Goal: Task Accomplishment & Management: Complete application form

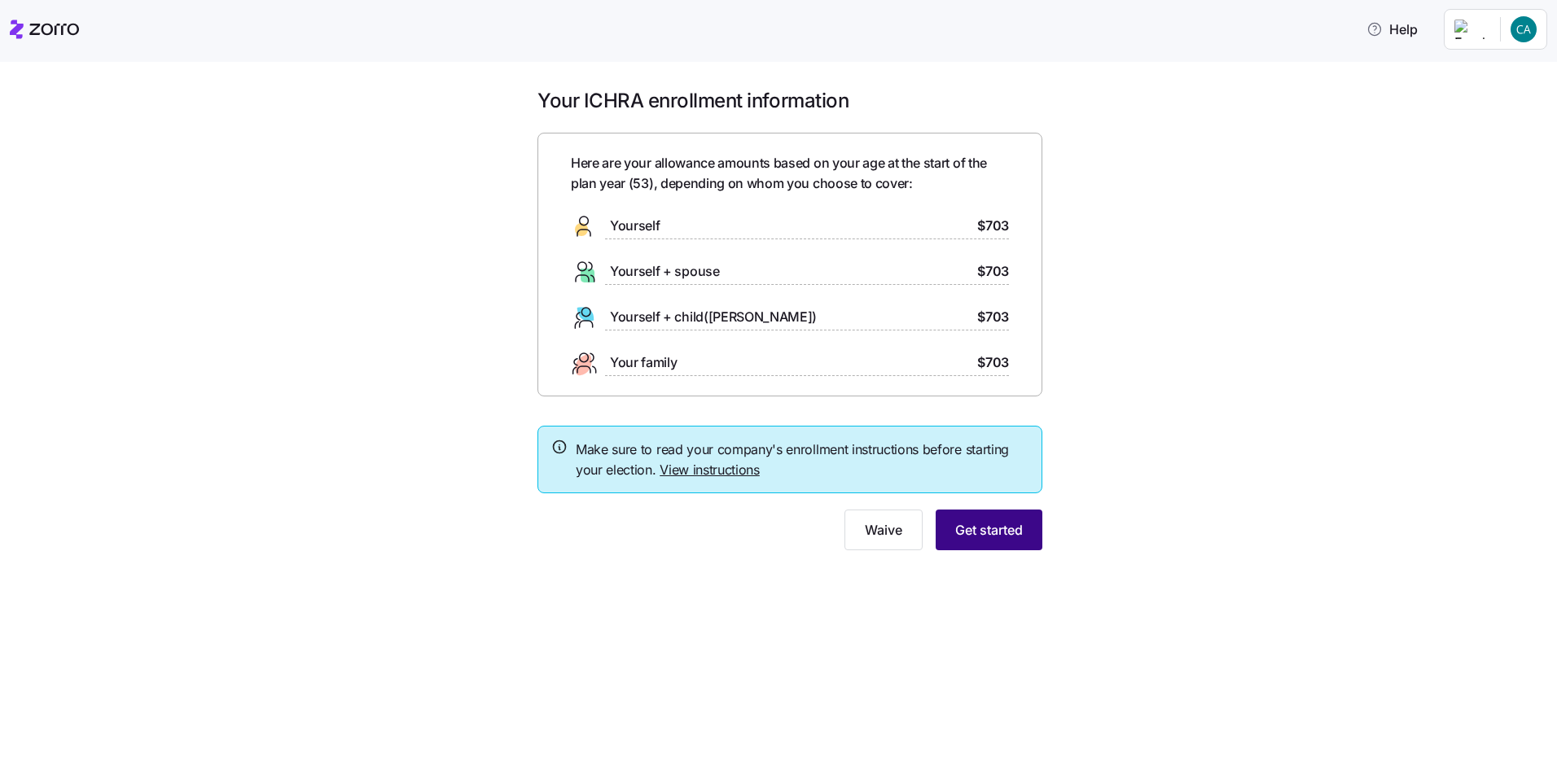
click at [1002, 530] on span "Get started" at bounding box center [989, 530] width 68 height 20
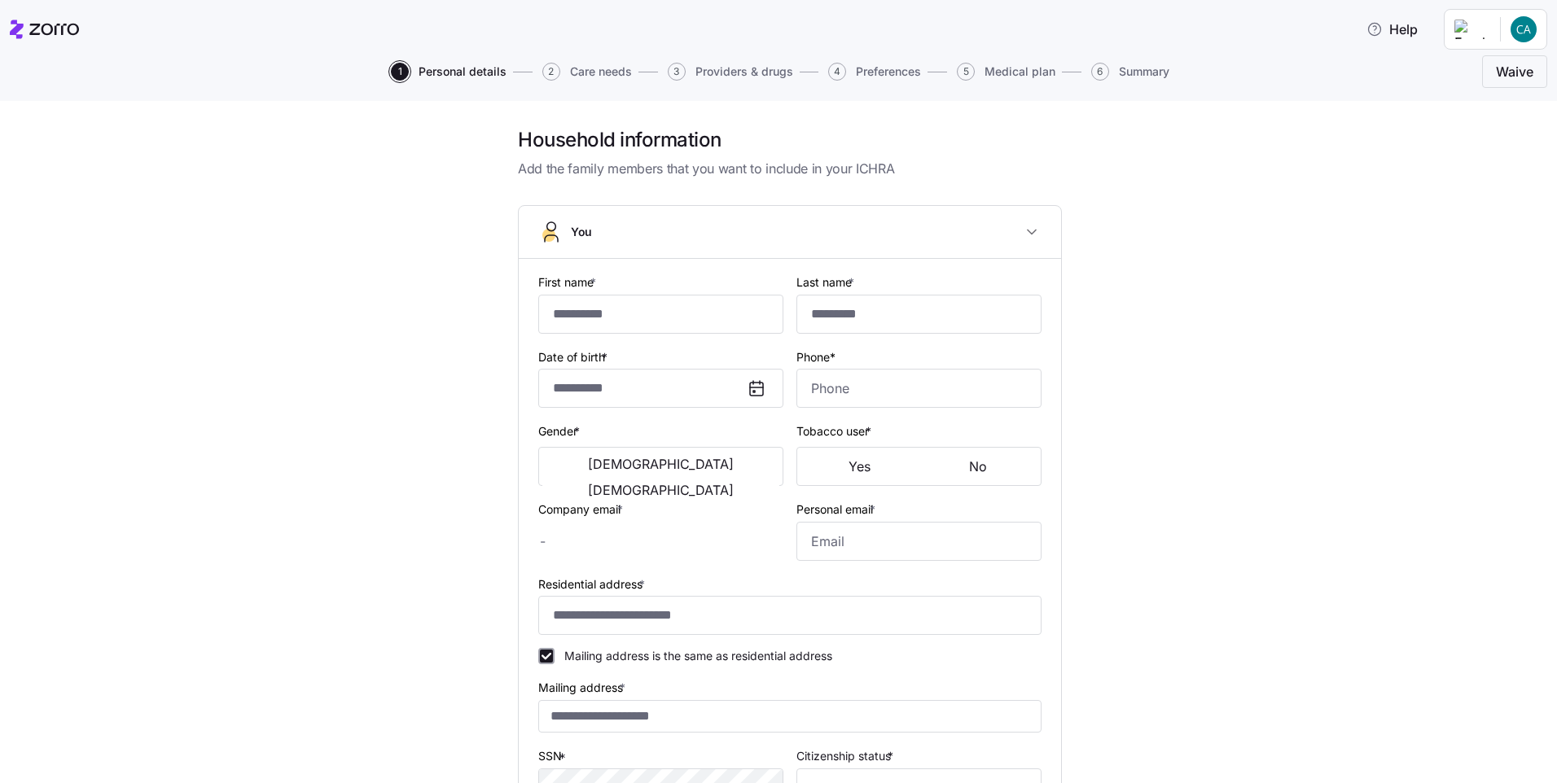
type input "*********"
type input "*****"
type input "[EMAIL_ADDRESS][DOMAIN_NAME]"
type input "**********"
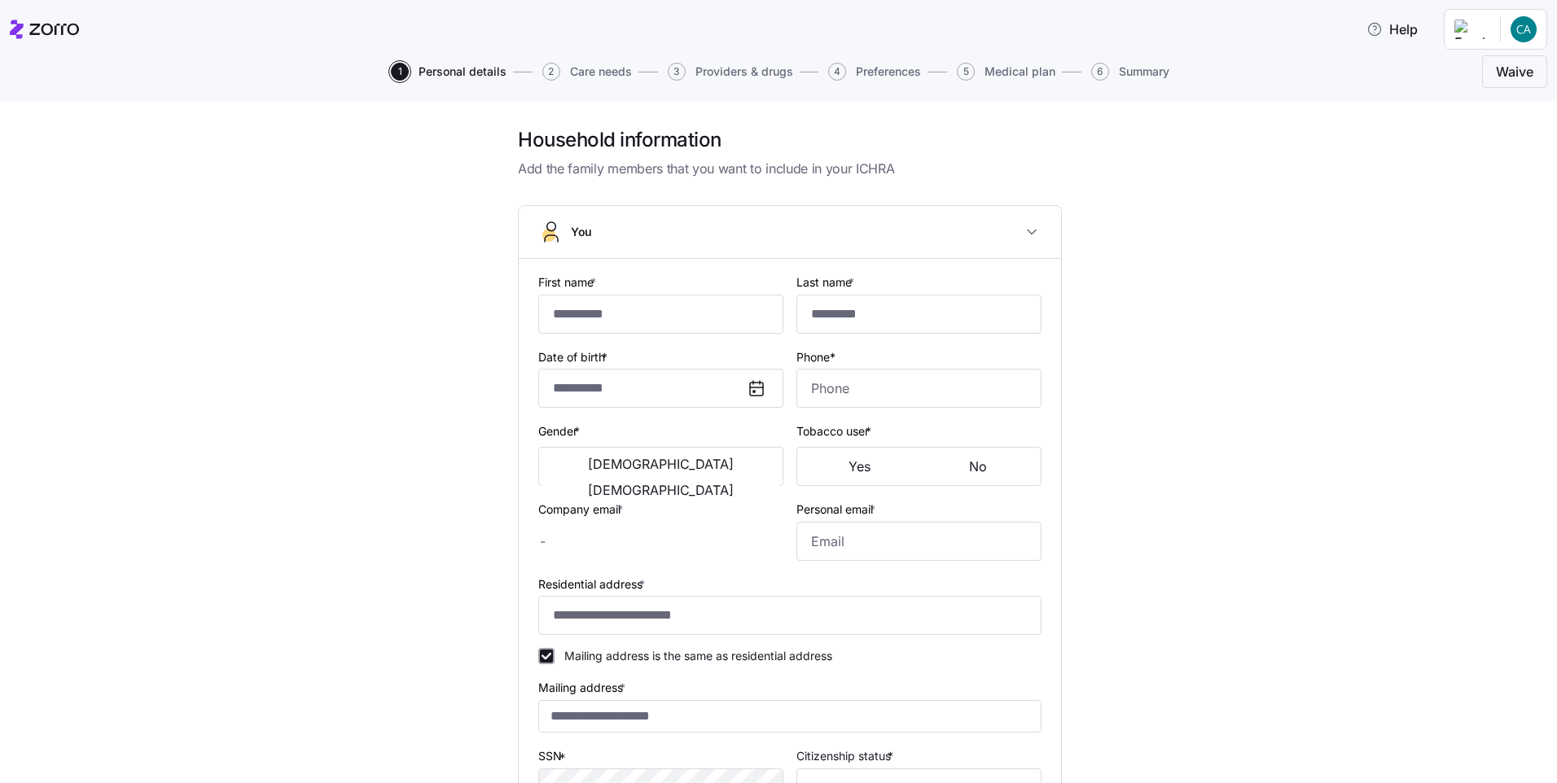
checkbox input "true"
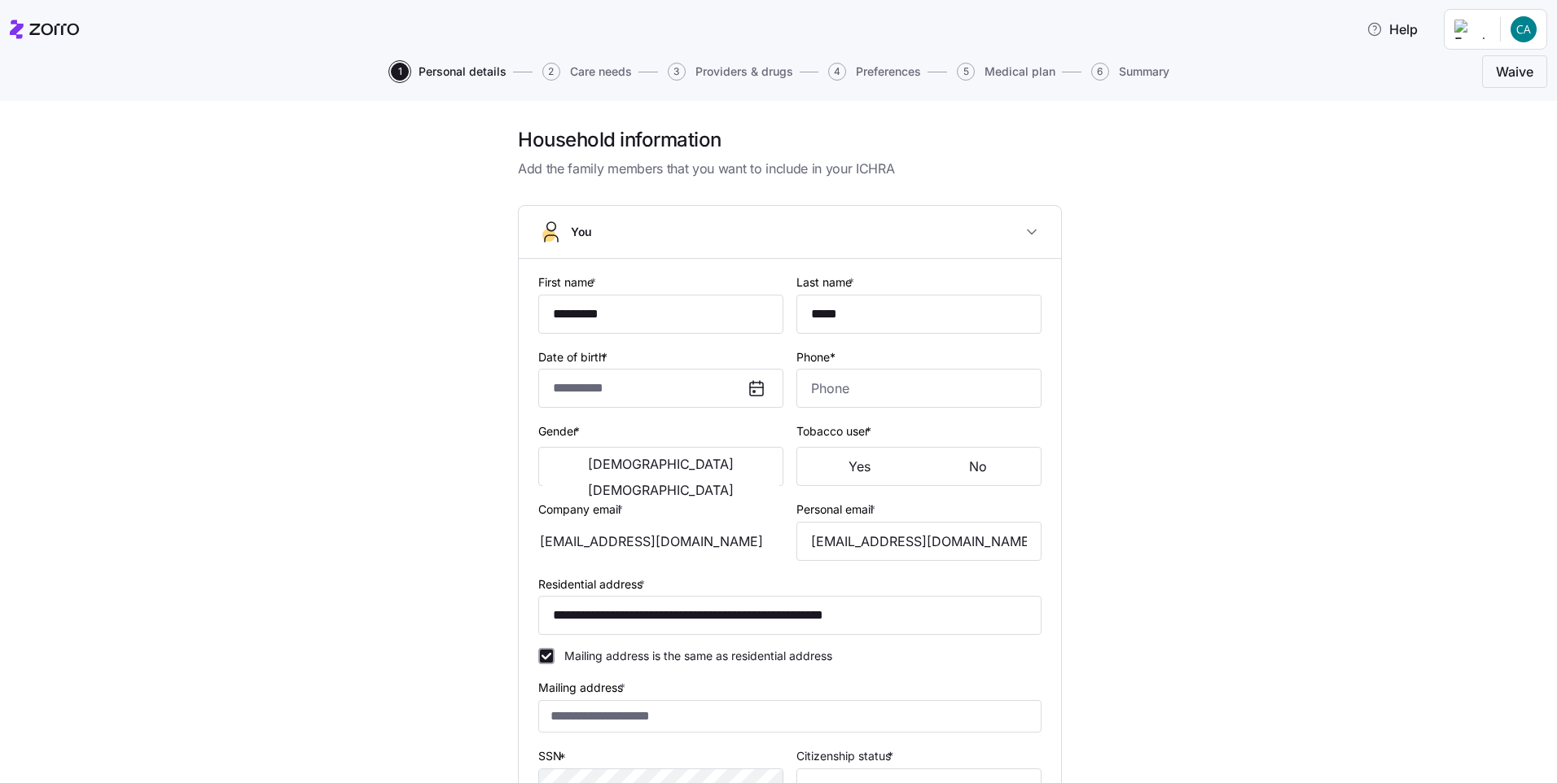
type input "**********"
type input "[PHONE_NUMBER]"
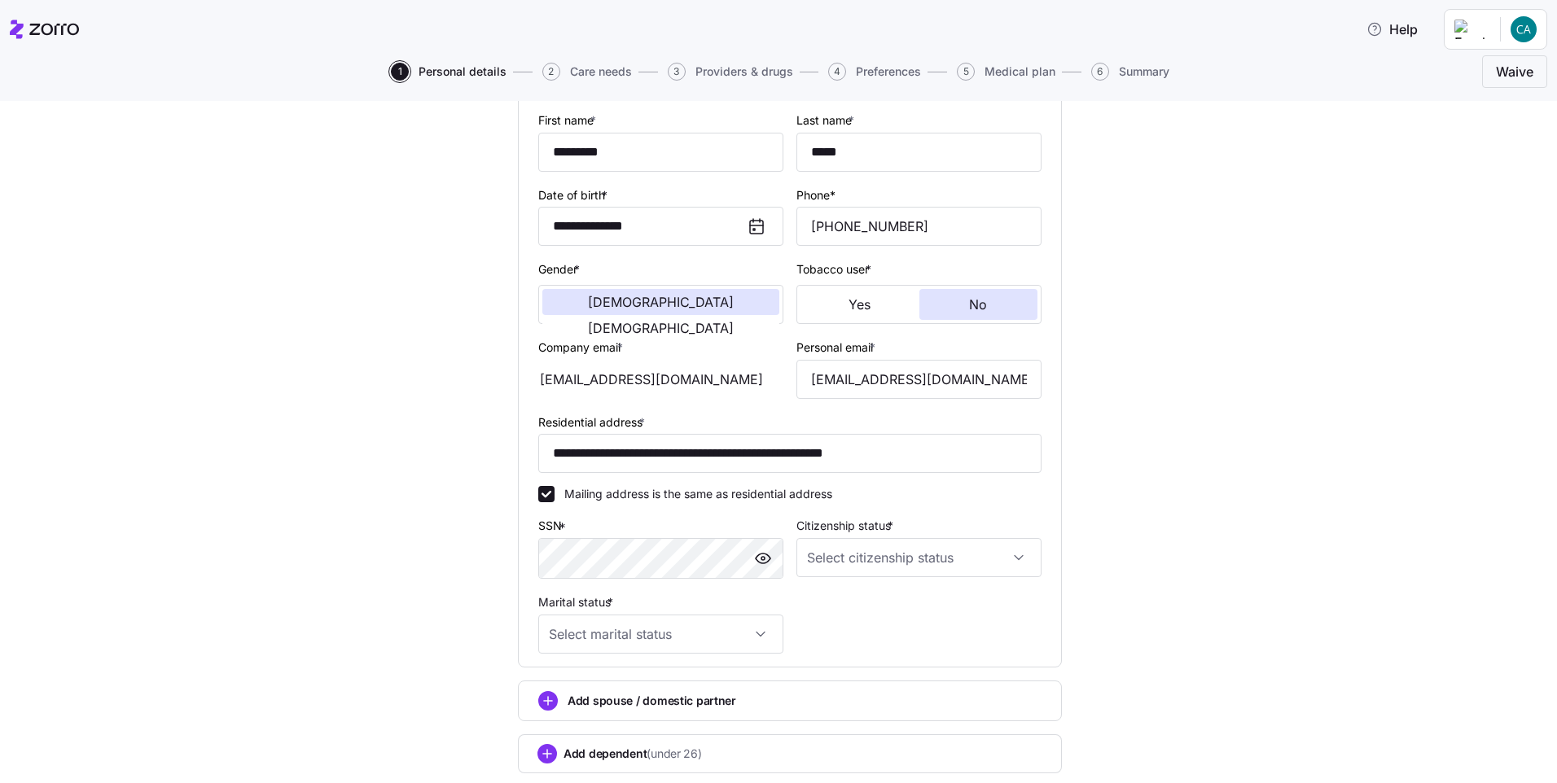
scroll to position [265, 0]
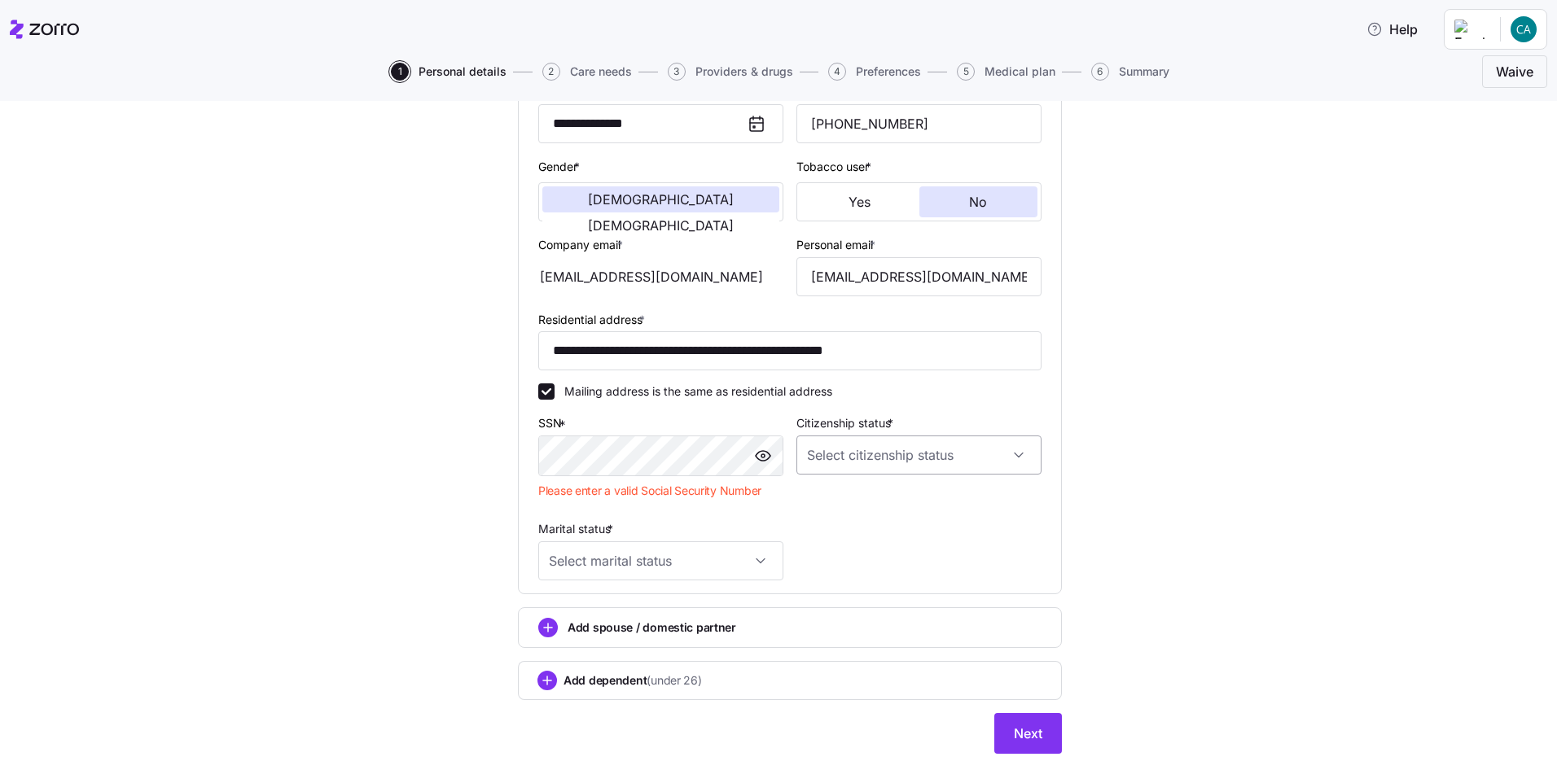
click at [940, 447] on input "Citizenship status *" at bounding box center [919, 455] width 245 height 39
click at [847, 496] on span "[DEMOGRAPHIC_DATA] citizen" at bounding box center [892, 505] width 165 height 18
type input "[DEMOGRAPHIC_DATA] citizen"
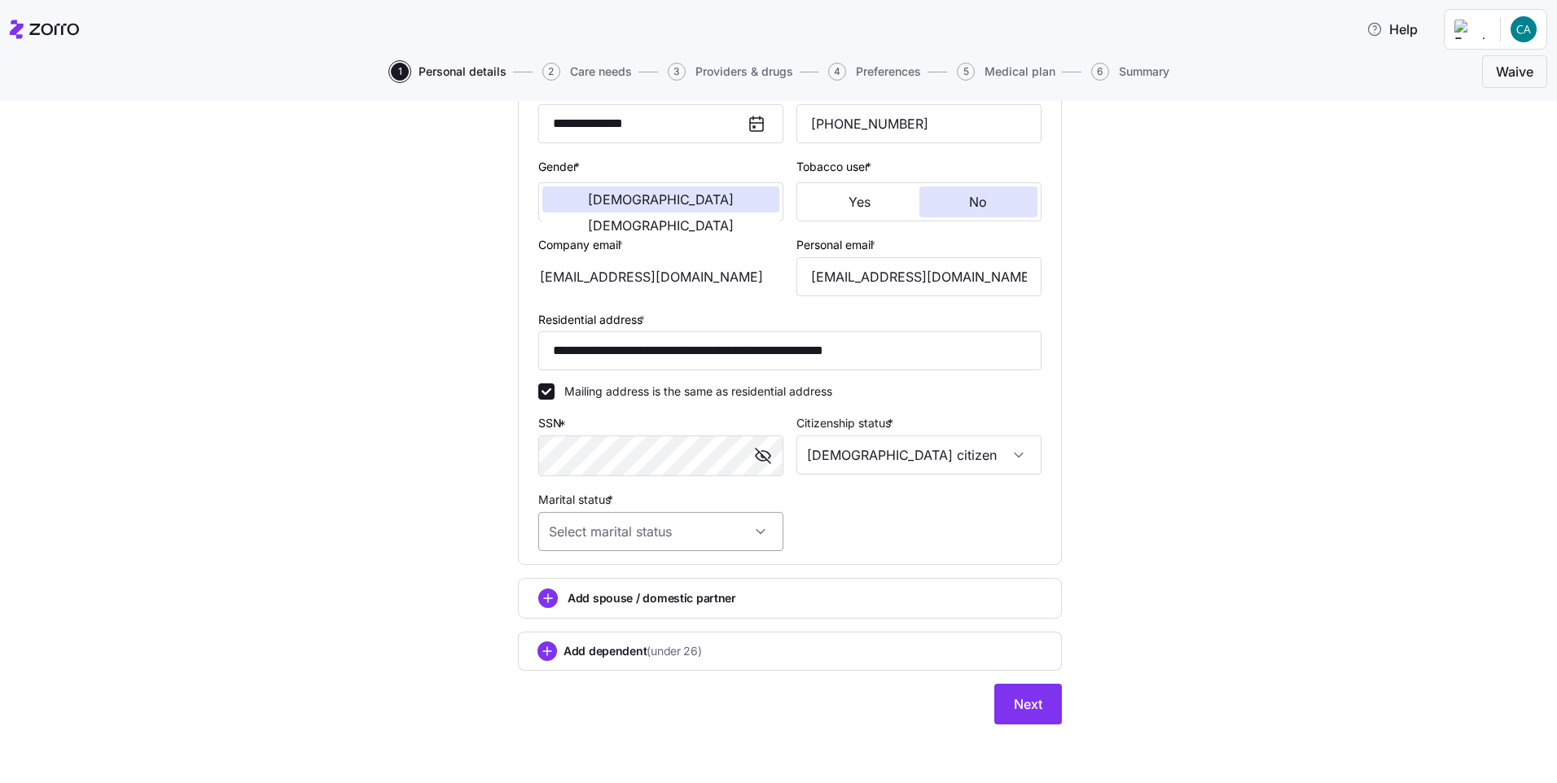
click at [734, 539] on input "Marital status *" at bounding box center [660, 531] width 245 height 39
click at [606, 614] on div "Married" at bounding box center [655, 615] width 232 height 34
click at [754, 535] on input "Married" at bounding box center [660, 531] width 245 height 39
click at [613, 591] on div "Single" at bounding box center [655, 581] width 232 height 34
type input "Single"
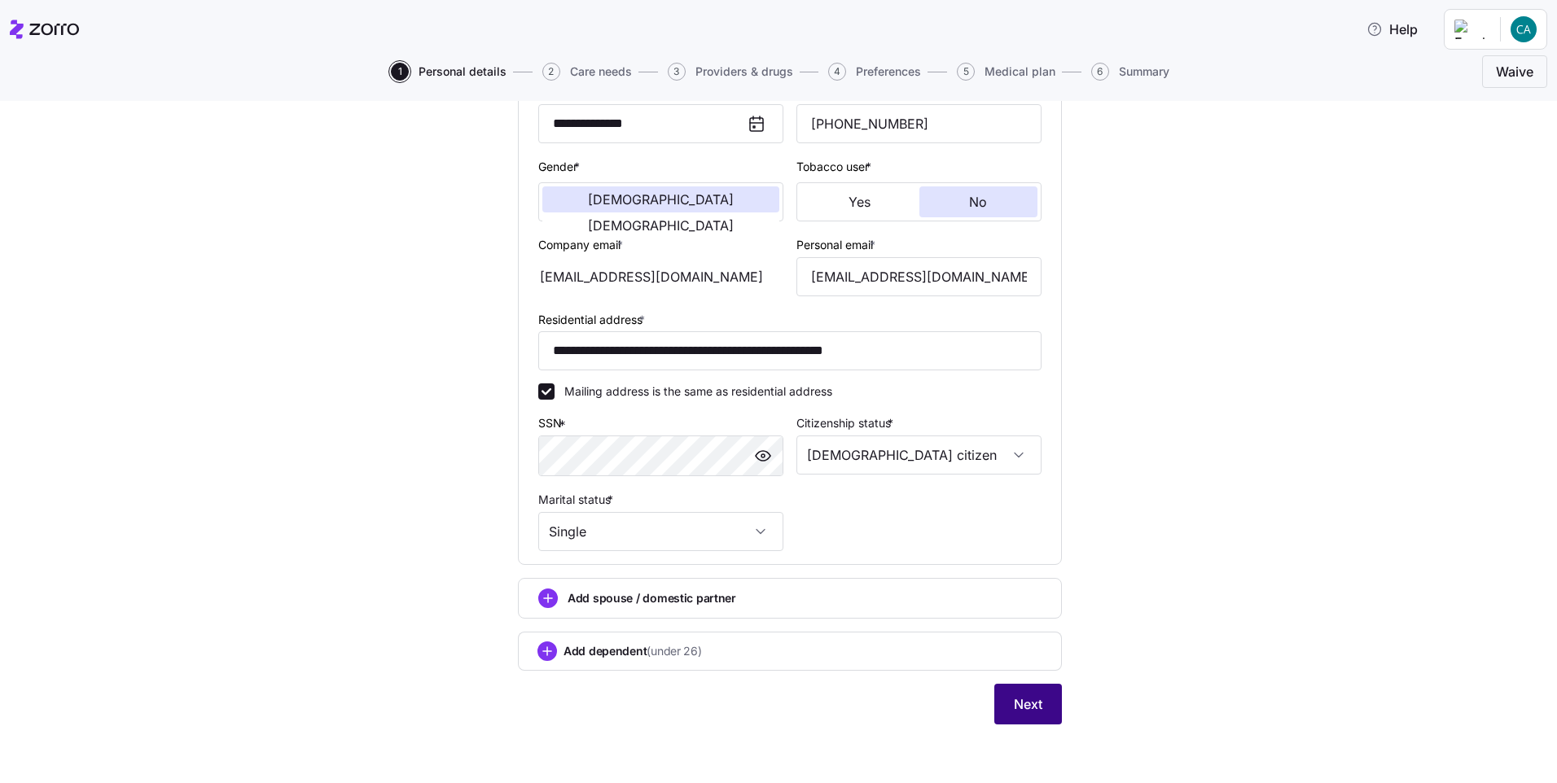
click at [1042, 697] on button "Next" at bounding box center [1028, 704] width 68 height 41
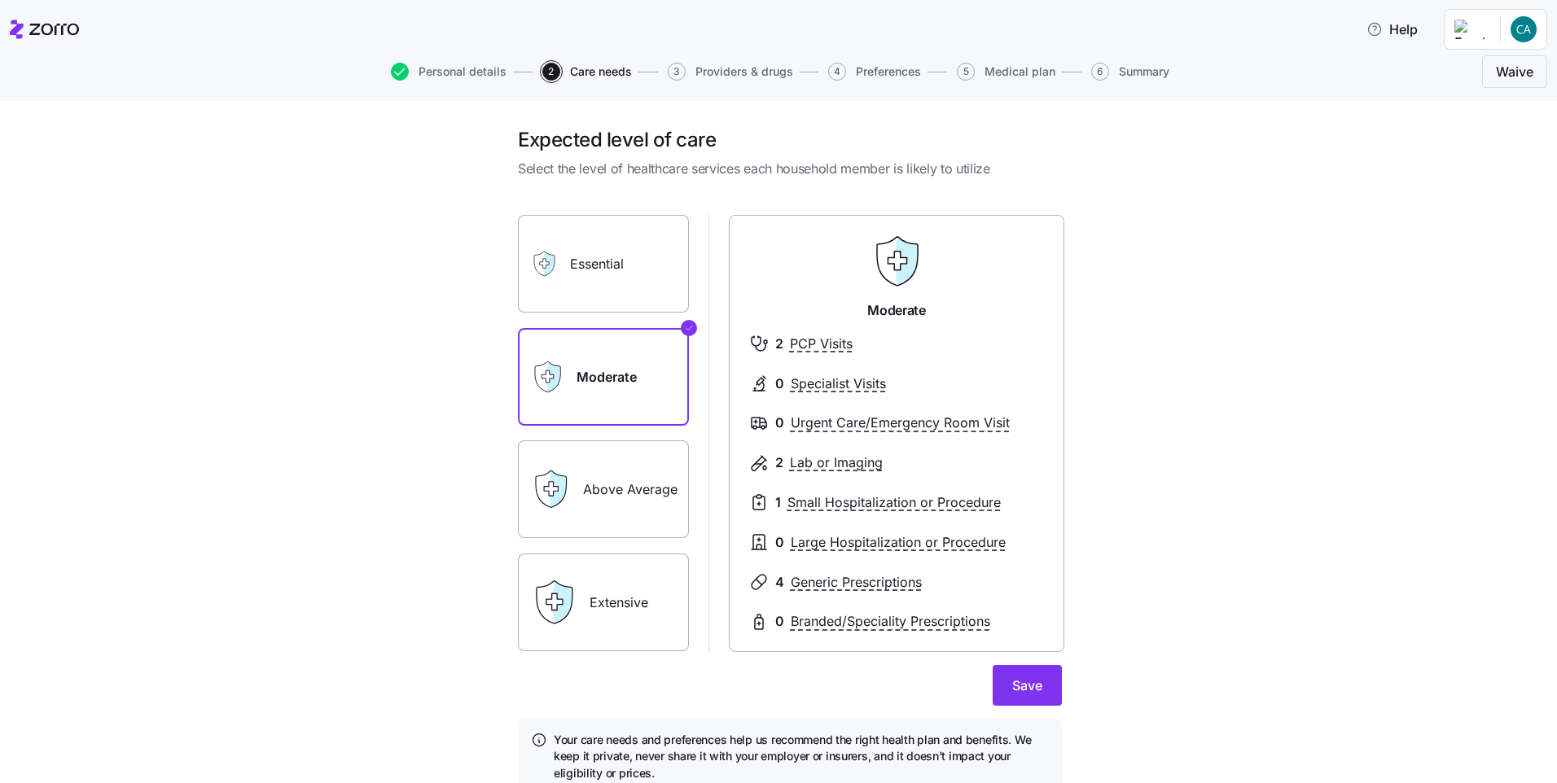
click at [614, 587] on label "Extensive" at bounding box center [603, 603] width 171 height 98
click at [0, 0] on input "Extensive" at bounding box center [0, 0] width 0 height 0
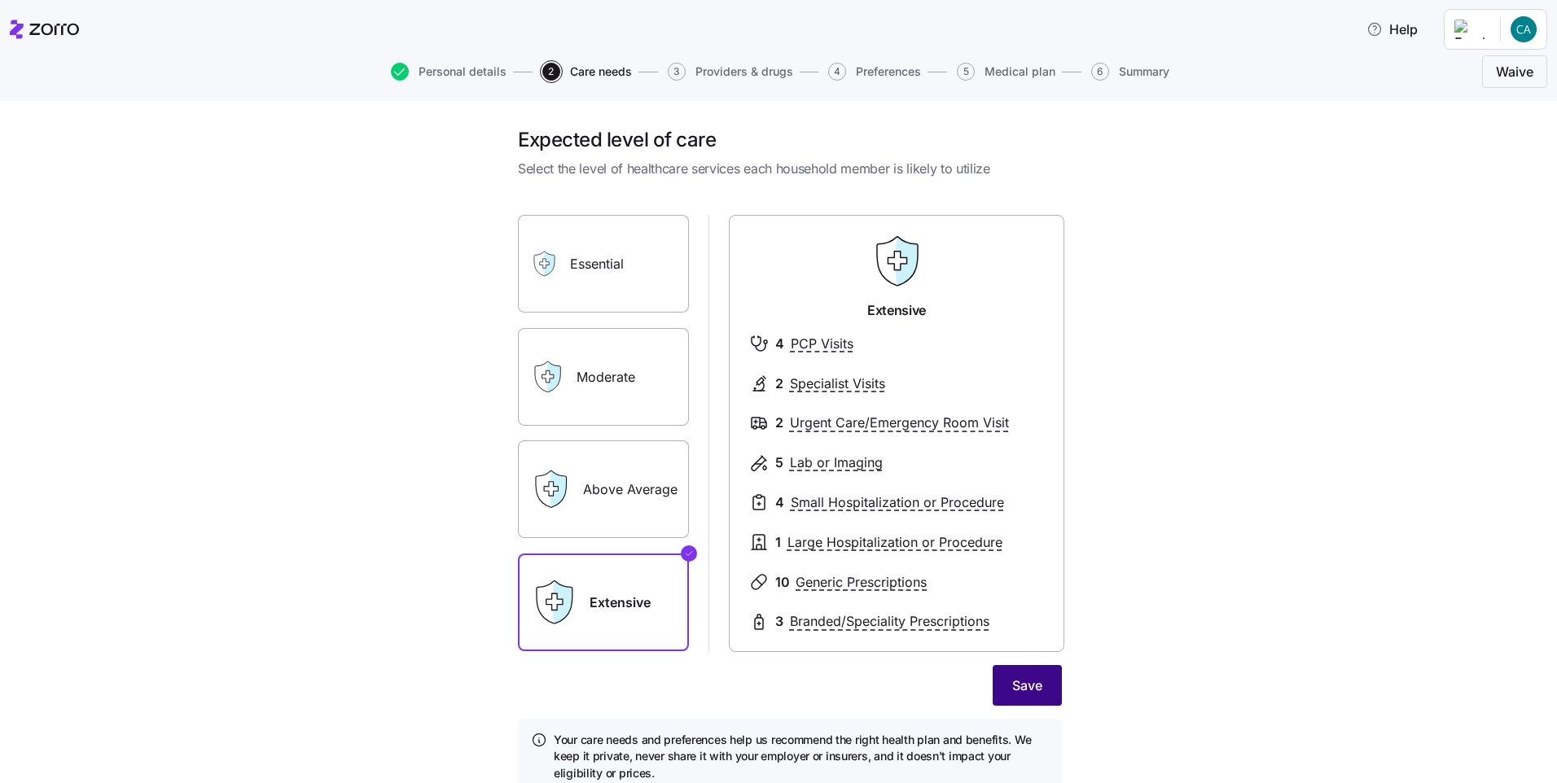
click at [1017, 691] on span "Save" at bounding box center [1027, 686] width 30 height 20
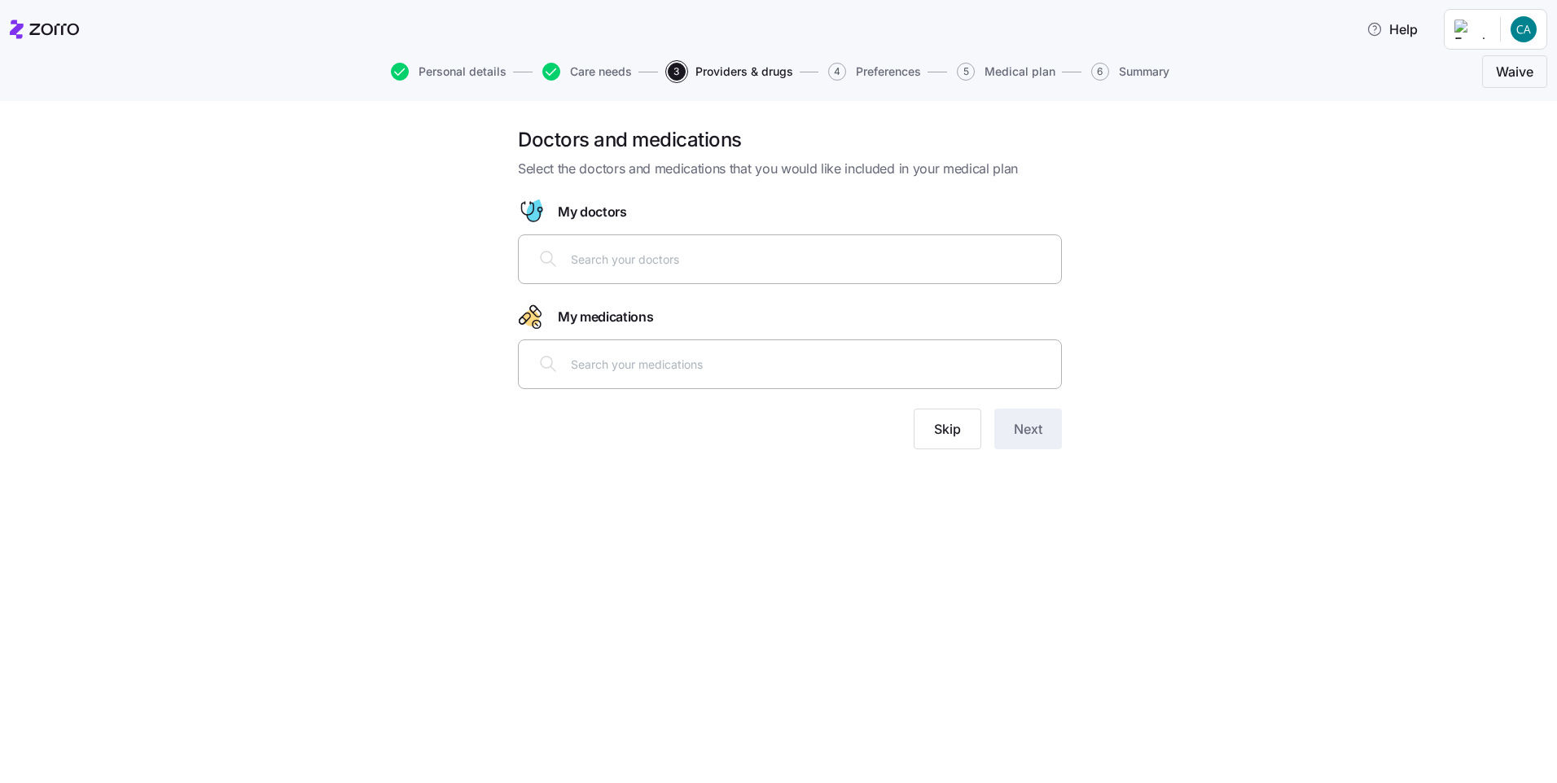
click at [682, 374] on div at bounding box center [790, 364] width 523 height 39
click at [577, 258] on input "text" at bounding box center [811, 259] width 481 height 18
click at [629, 372] on input "text" at bounding box center [811, 364] width 481 height 18
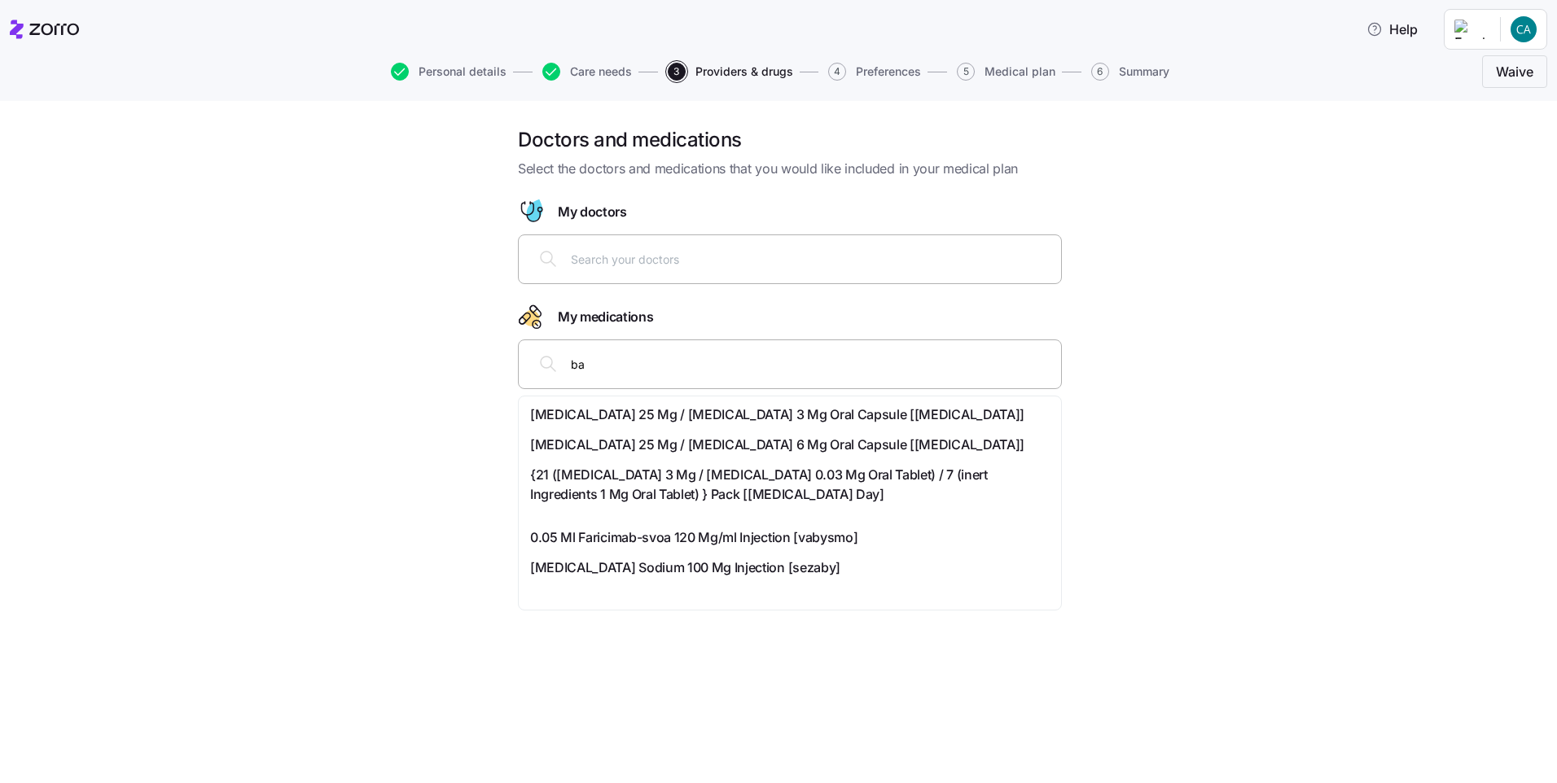
type input "b"
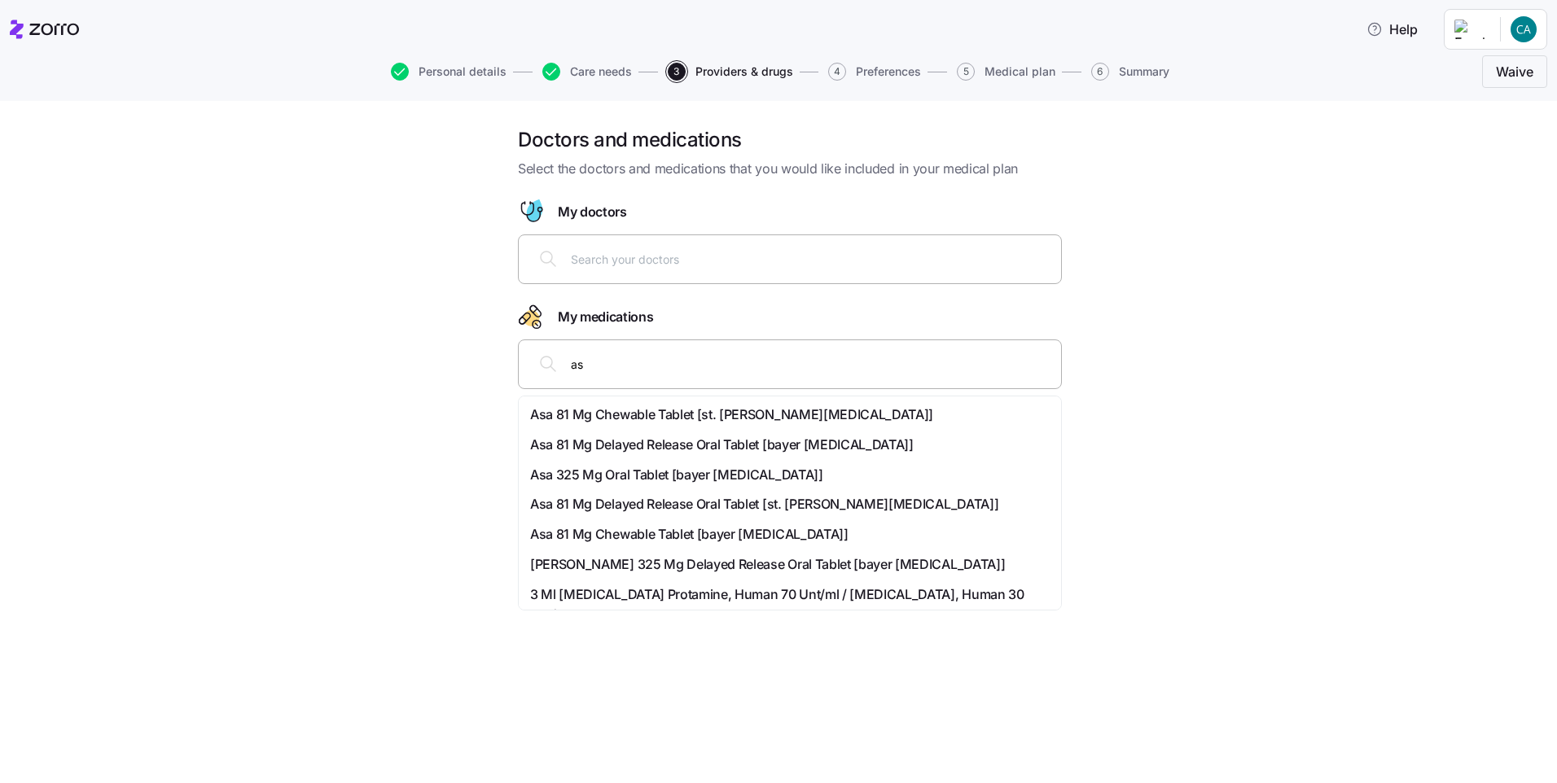
type input "a"
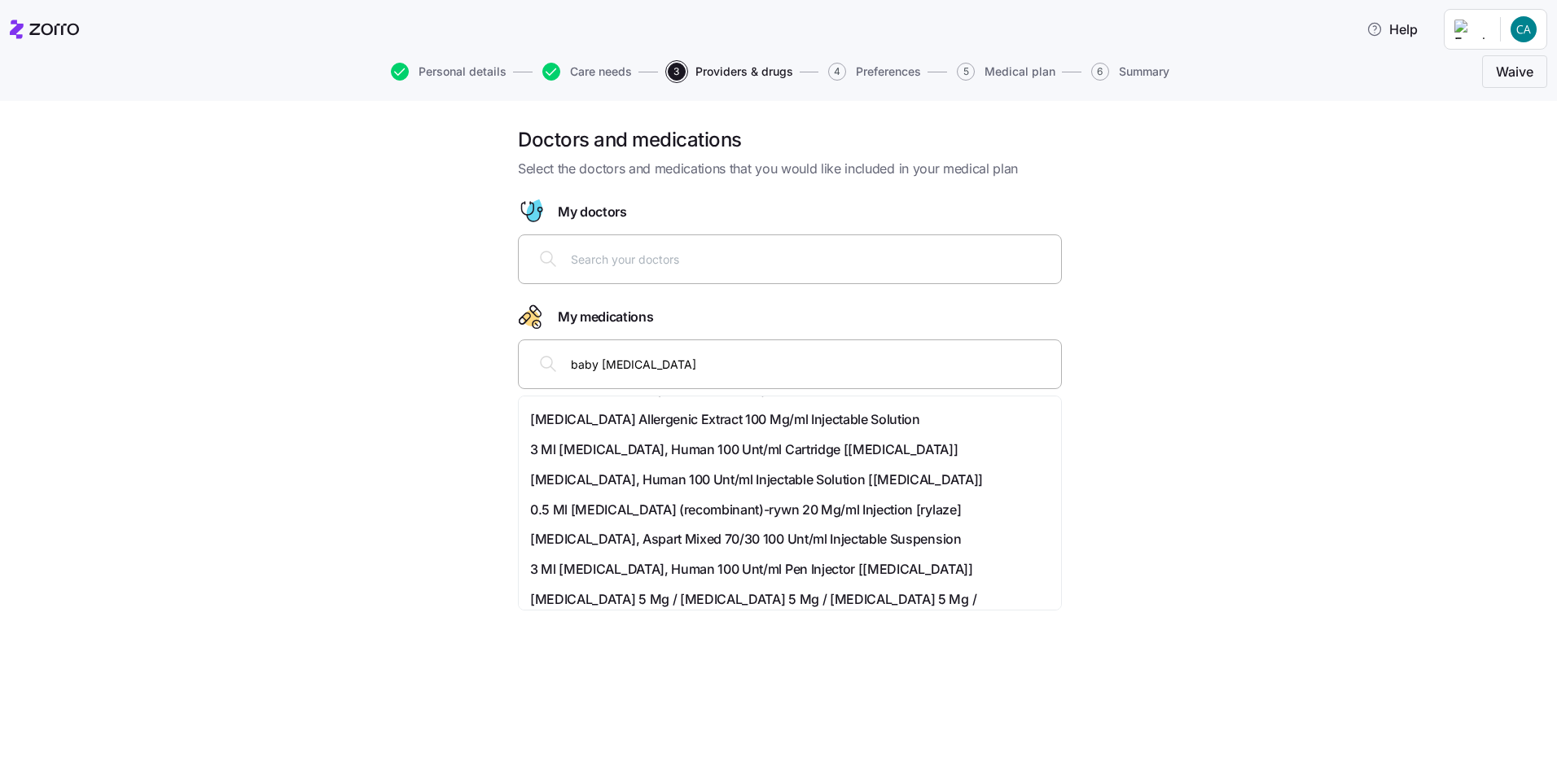
scroll to position [164, 0]
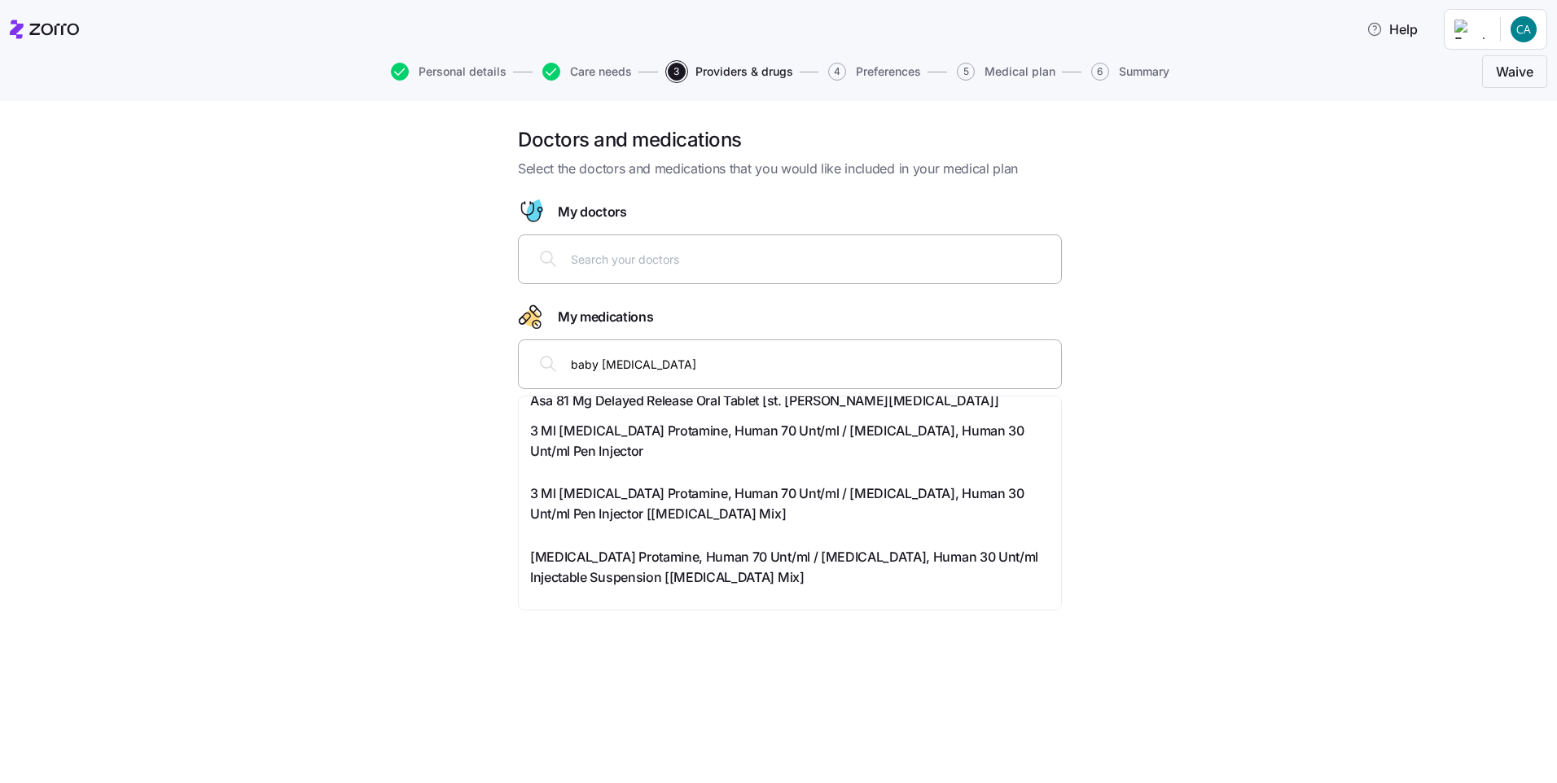
click at [700, 365] on input "baby [MEDICAL_DATA]" at bounding box center [811, 364] width 481 height 18
type input "b"
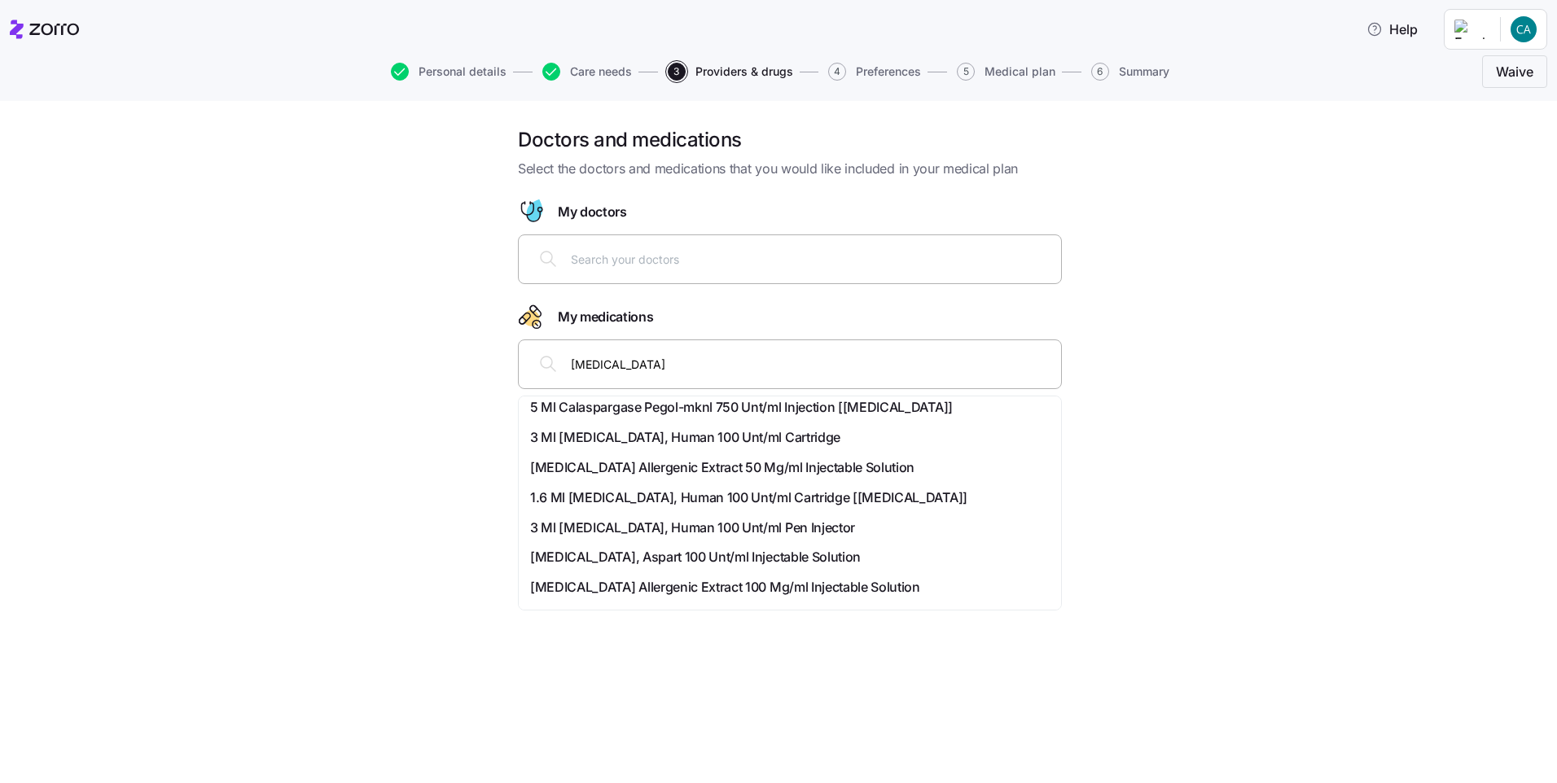
scroll to position [407, 0]
click at [665, 377] on div "[MEDICAL_DATA]" at bounding box center [790, 364] width 523 height 39
type input "a"
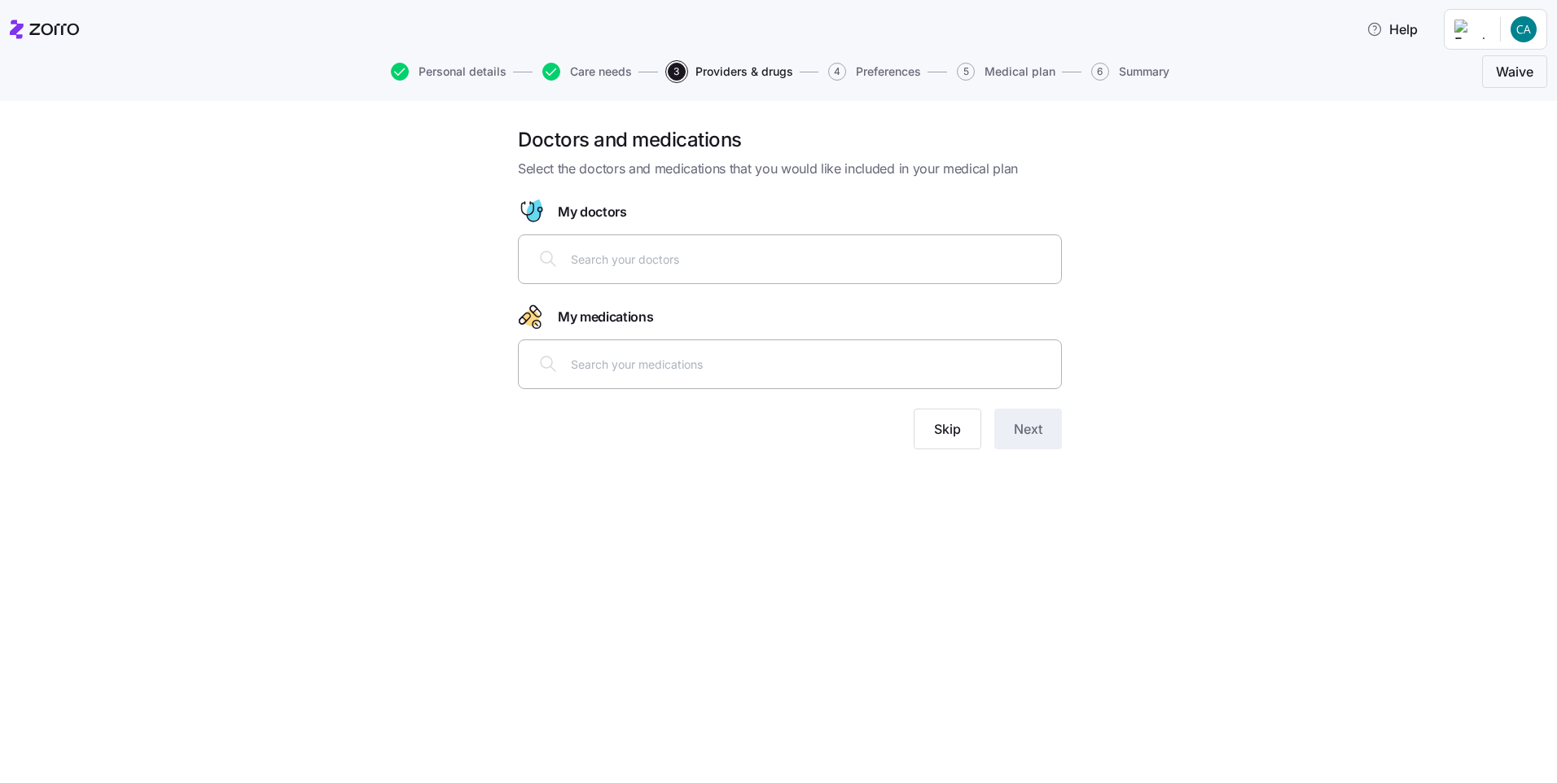
click at [696, 261] on input "text" at bounding box center [811, 259] width 481 height 18
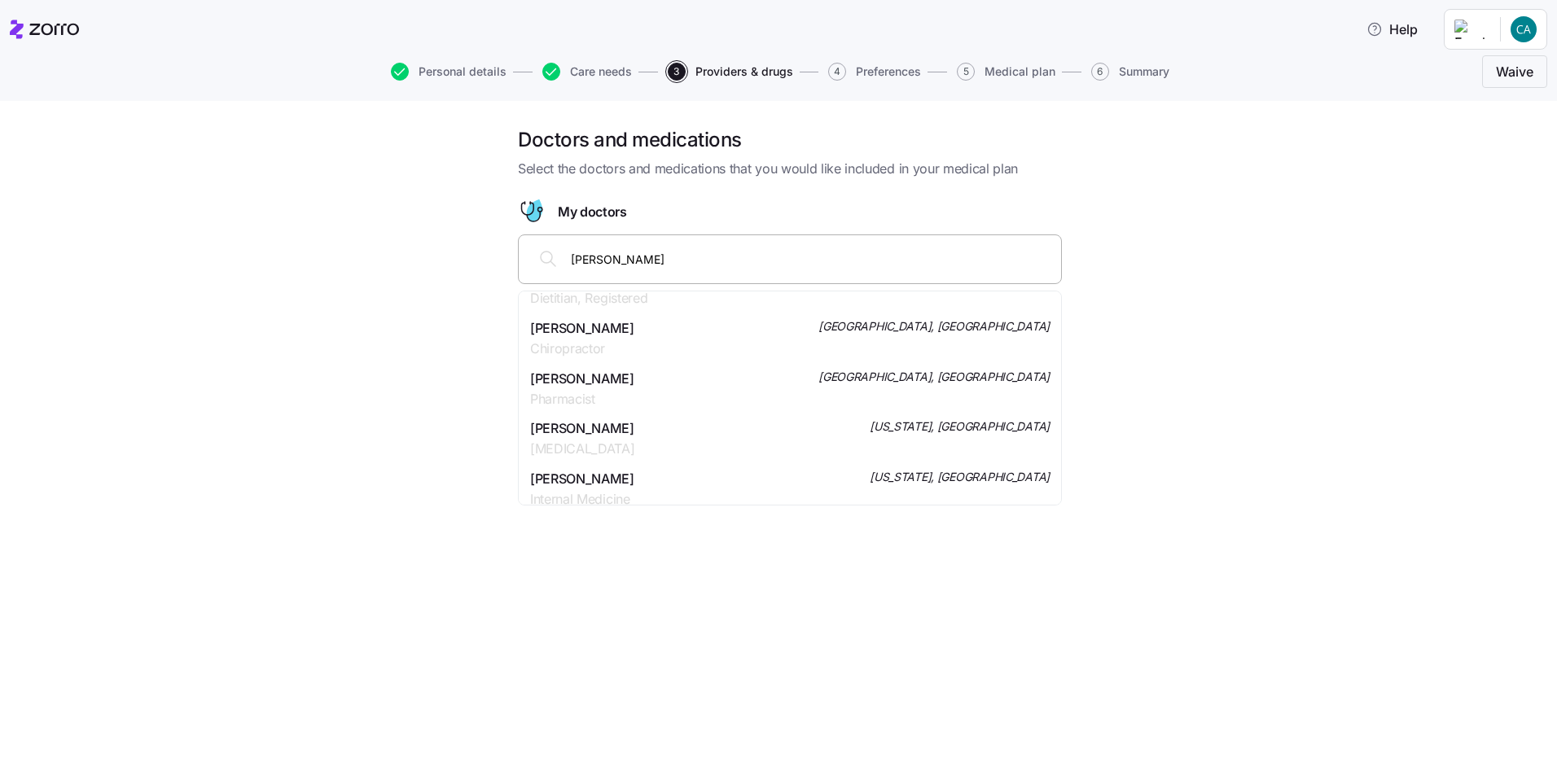
scroll to position [0, 0]
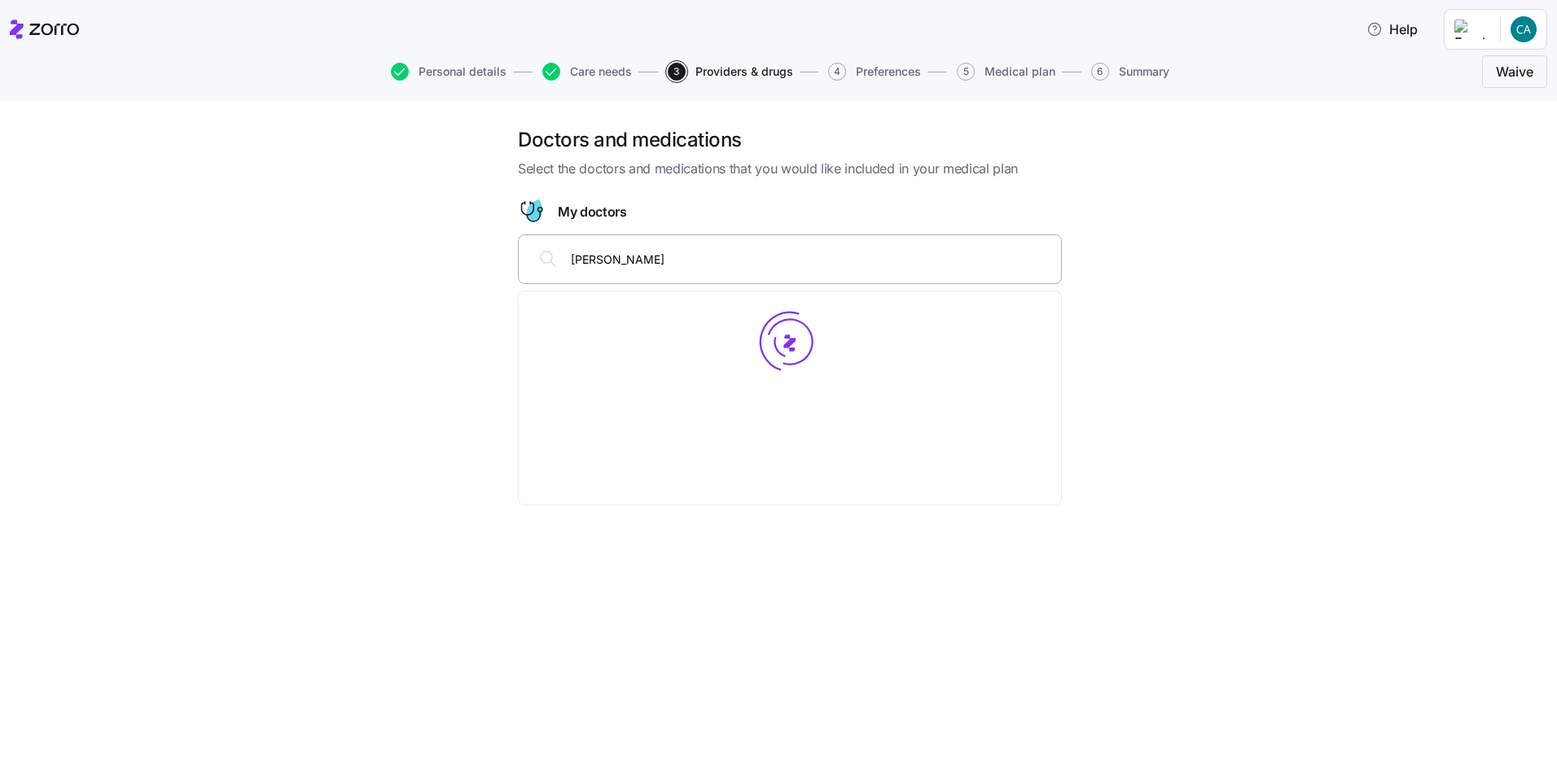
type input "[PERSON_NAME] n"
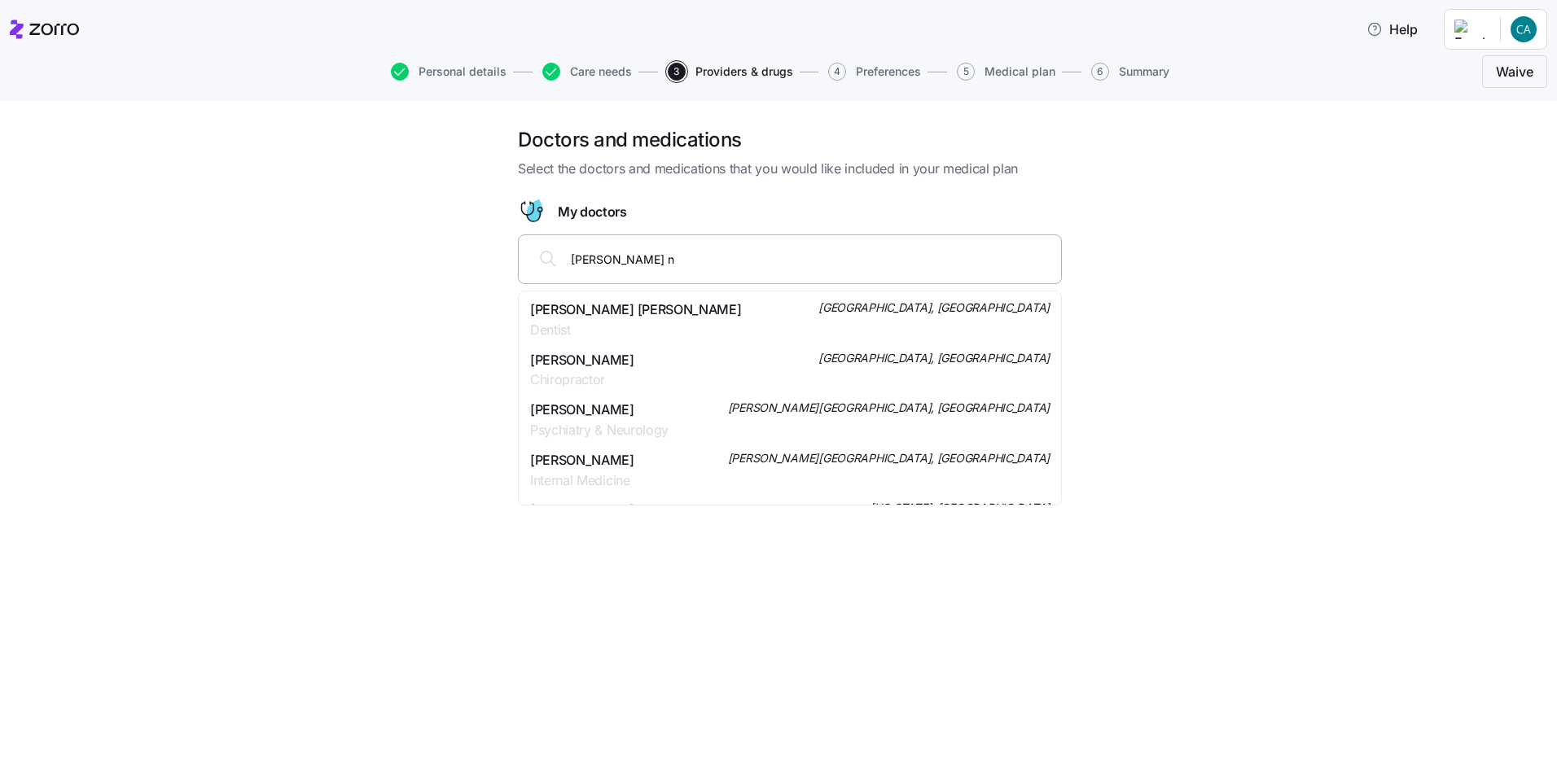
click at [577, 460] on span "[PERSON_NAME]" at bounding box center [582, 460] width 104 height 20
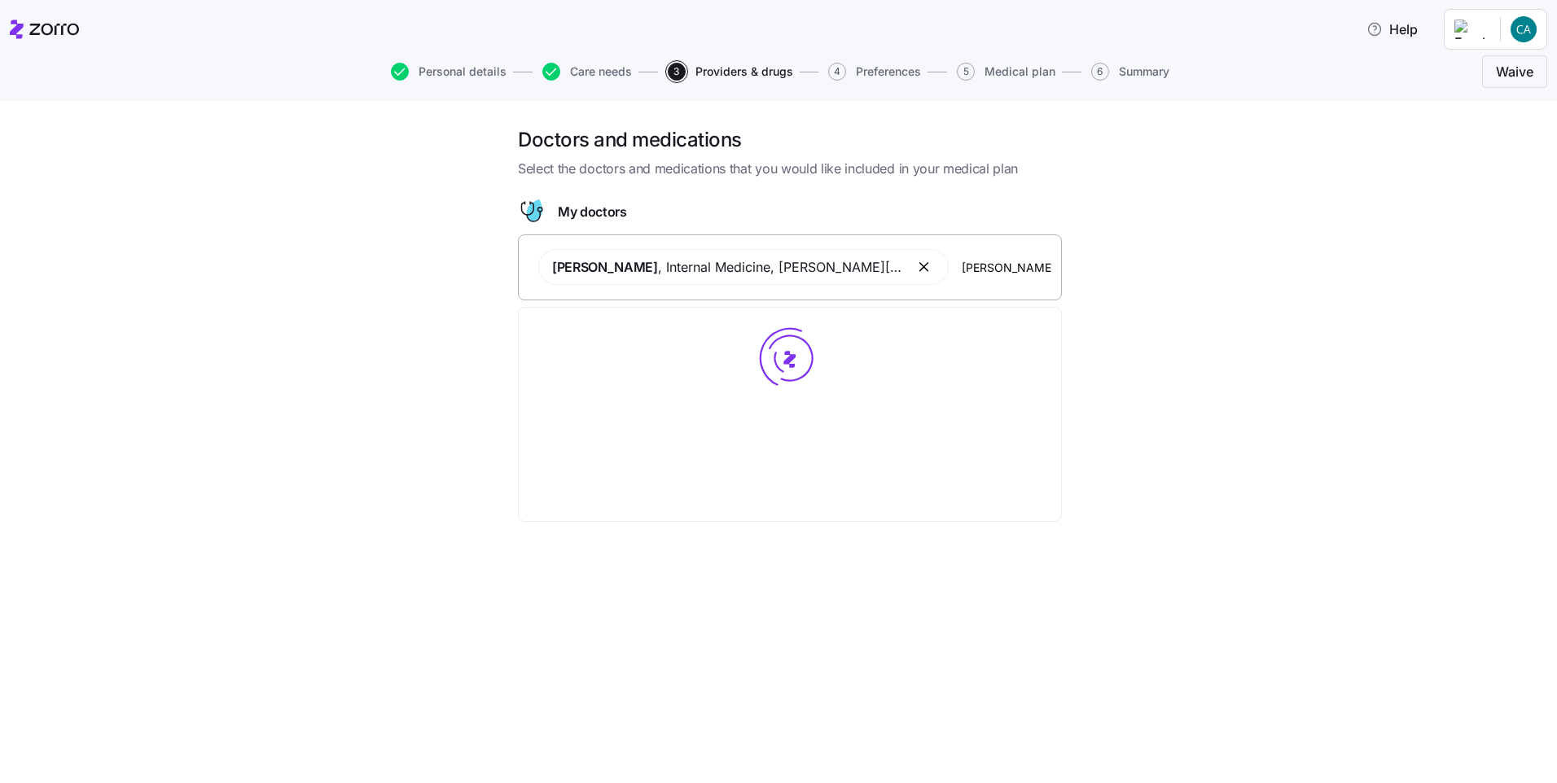
type input "[PERSON_NAME]"
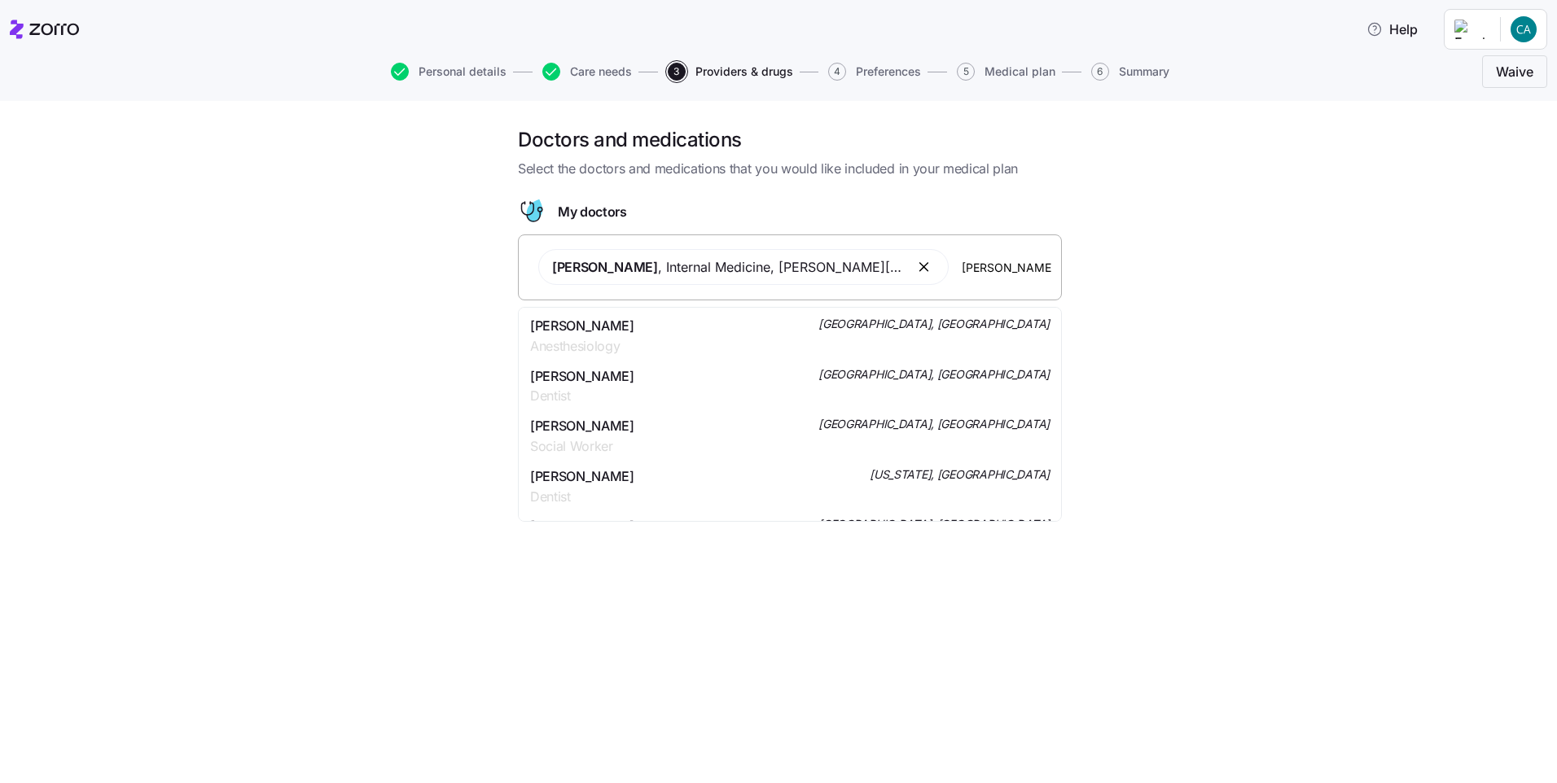
click at [562, 326] on span "[PERSON_NAME]" at bounding box center [582, 326] width 104 height 20
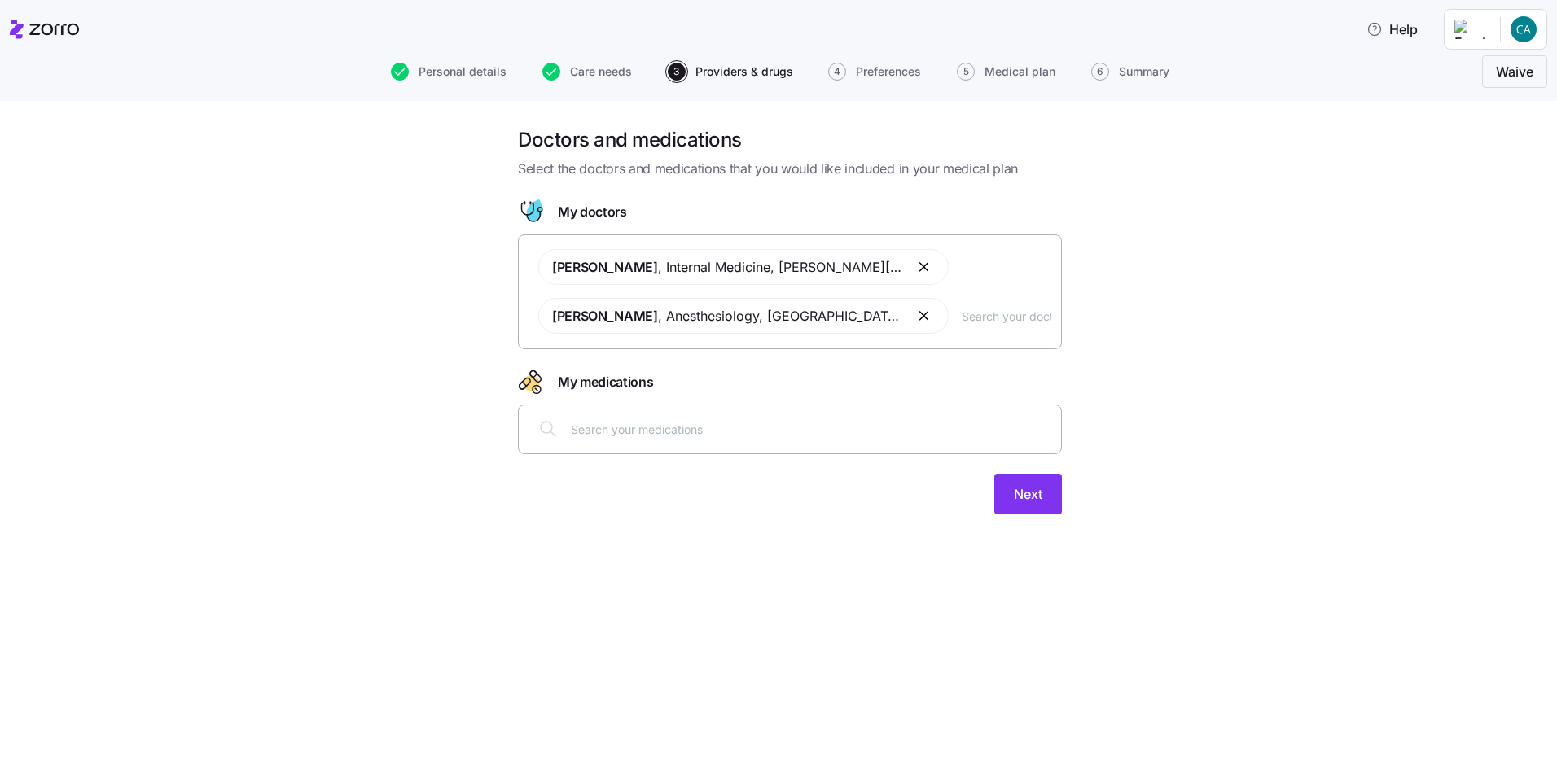
click at [962, 312] on input "text" at bounding box center [1007, 316] width 90 height 18
click at [915, 318] on button "button" at bounding box center [925, 316] width 20 height 20
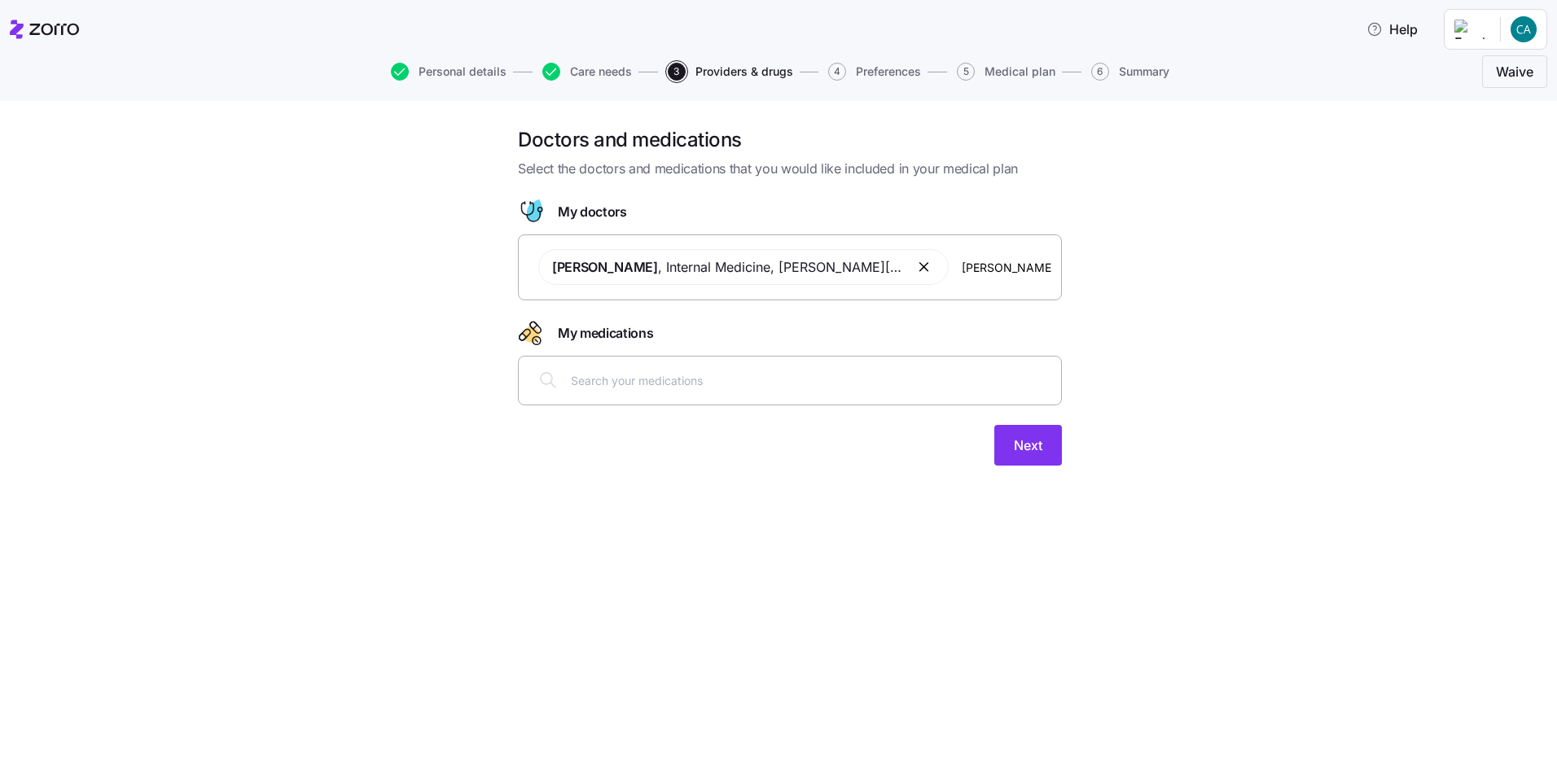
click at [990, 270] on input "[PERSON_NAME]" at bounding box center [1007, 267] width 90 height 18
type input "s"
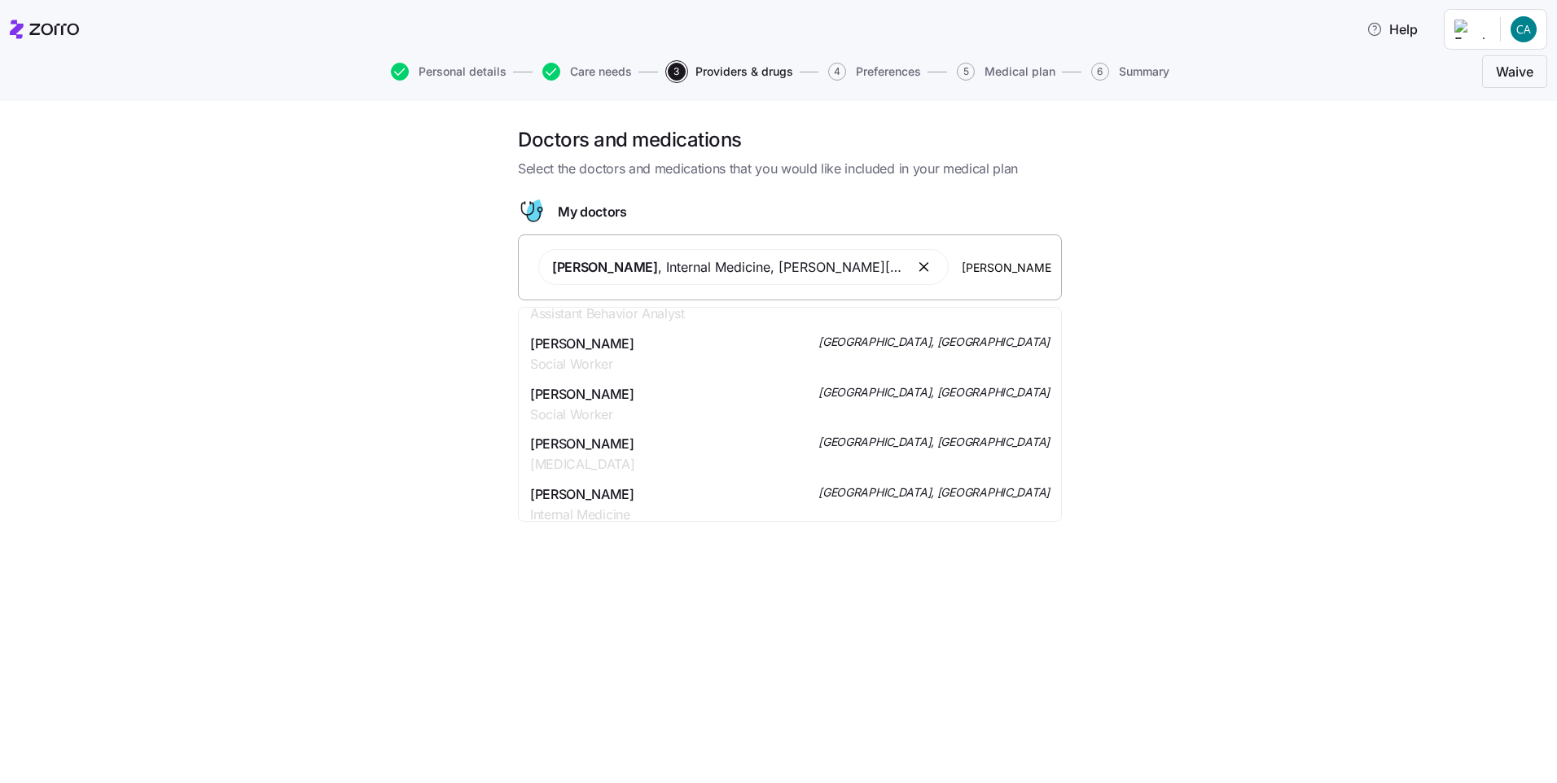
scroll to position [1710, 0]
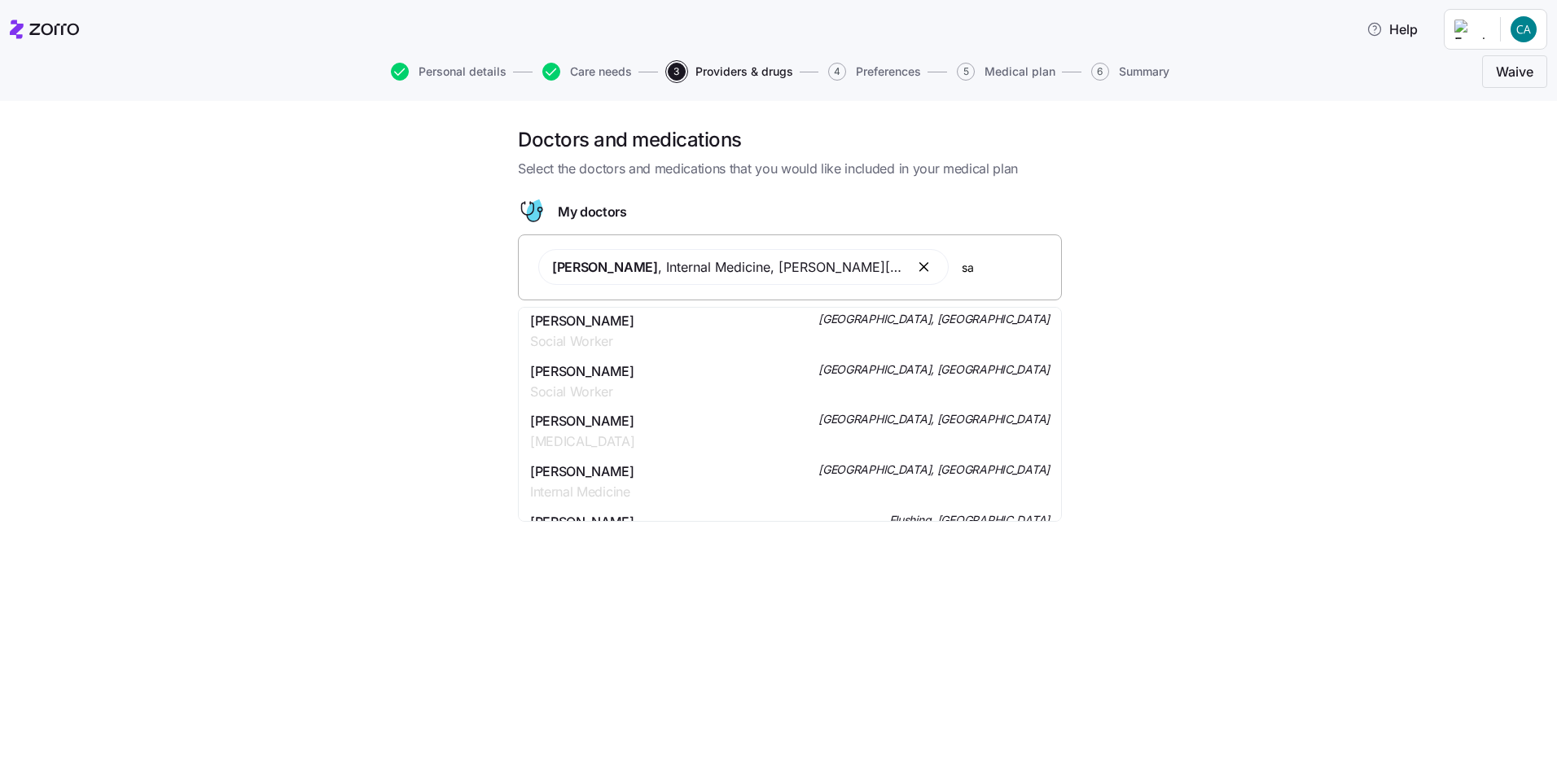
type input "s"
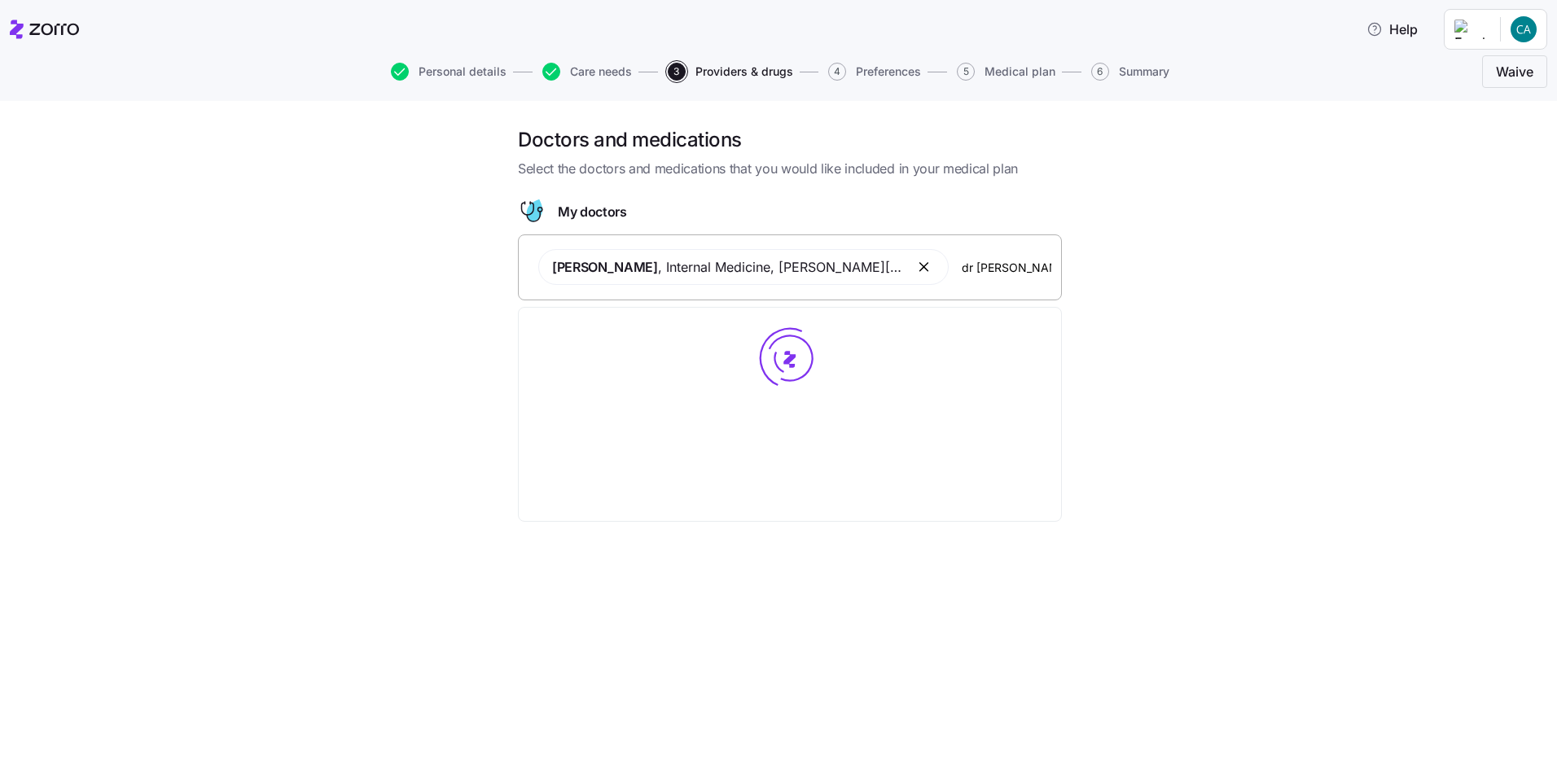
scroll to position [0, 0]
type input "[PERSON_NAME]"
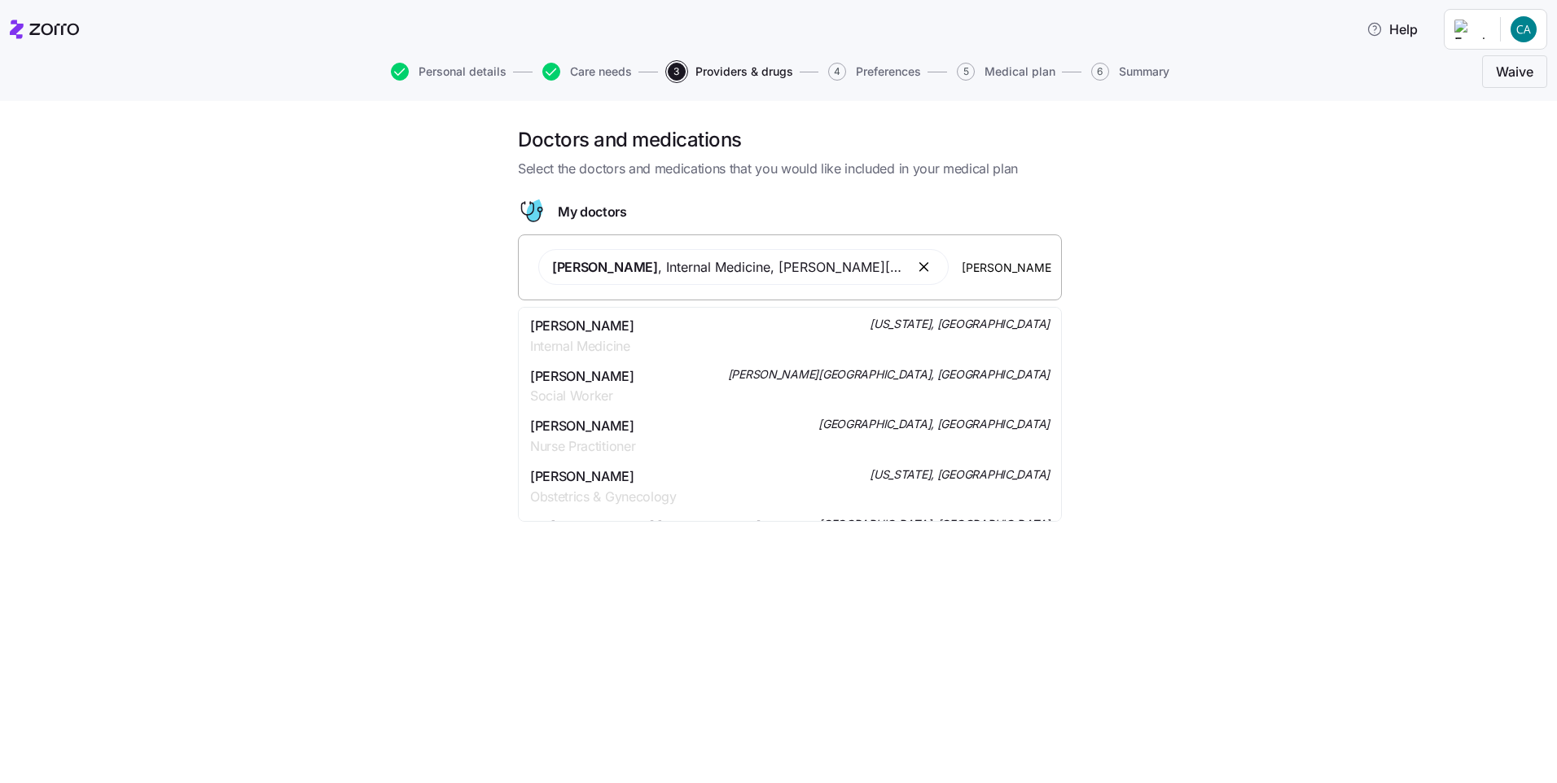
click at [615, 328] on span "[PERSON_NAME]" at bounding box center [582, 326] width 104 height 20
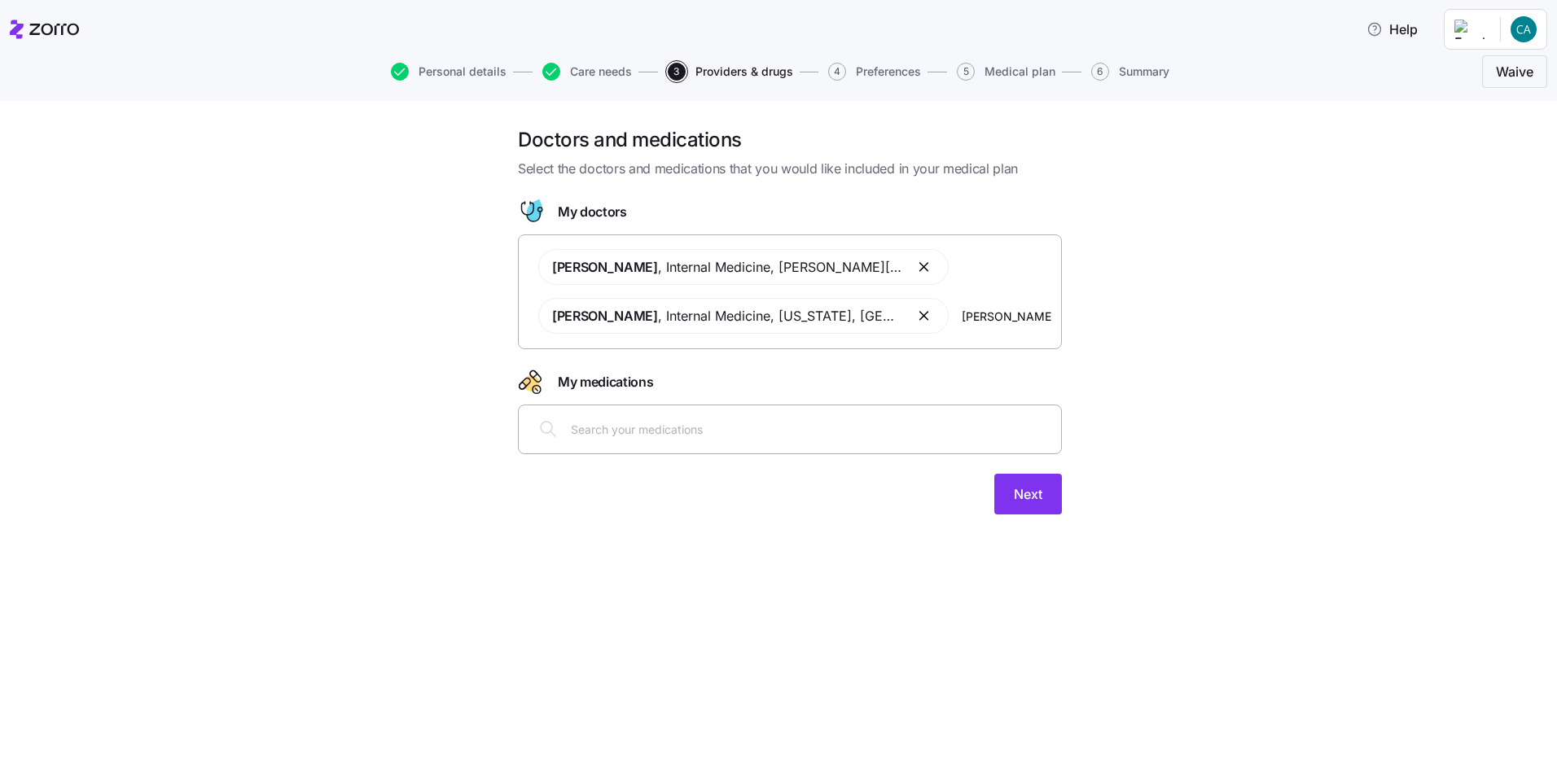
click at [996, 318] on input "[PERSON_NAME]" at bounding box center [1007, 316] width 90 height 18
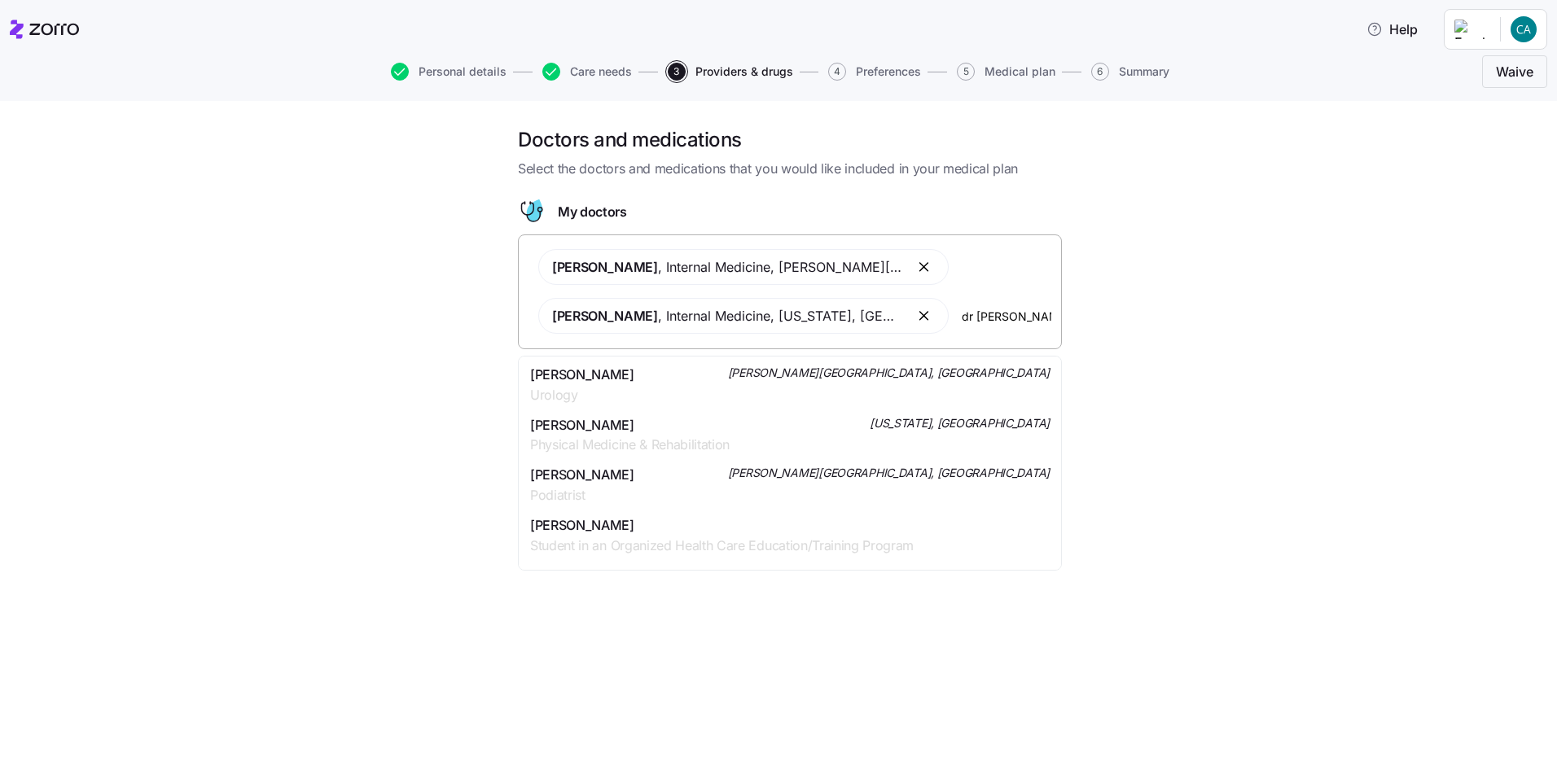
type input "dr [PERSON_NAME]"
click at [633, 375] on div "[PERSON_NAME] Urology [PERSON_NAME][GEOGRAPHIC_DATA], [GEOGRAPHIC_DATA]" at bounding box center [790, 385] width 520 height 41
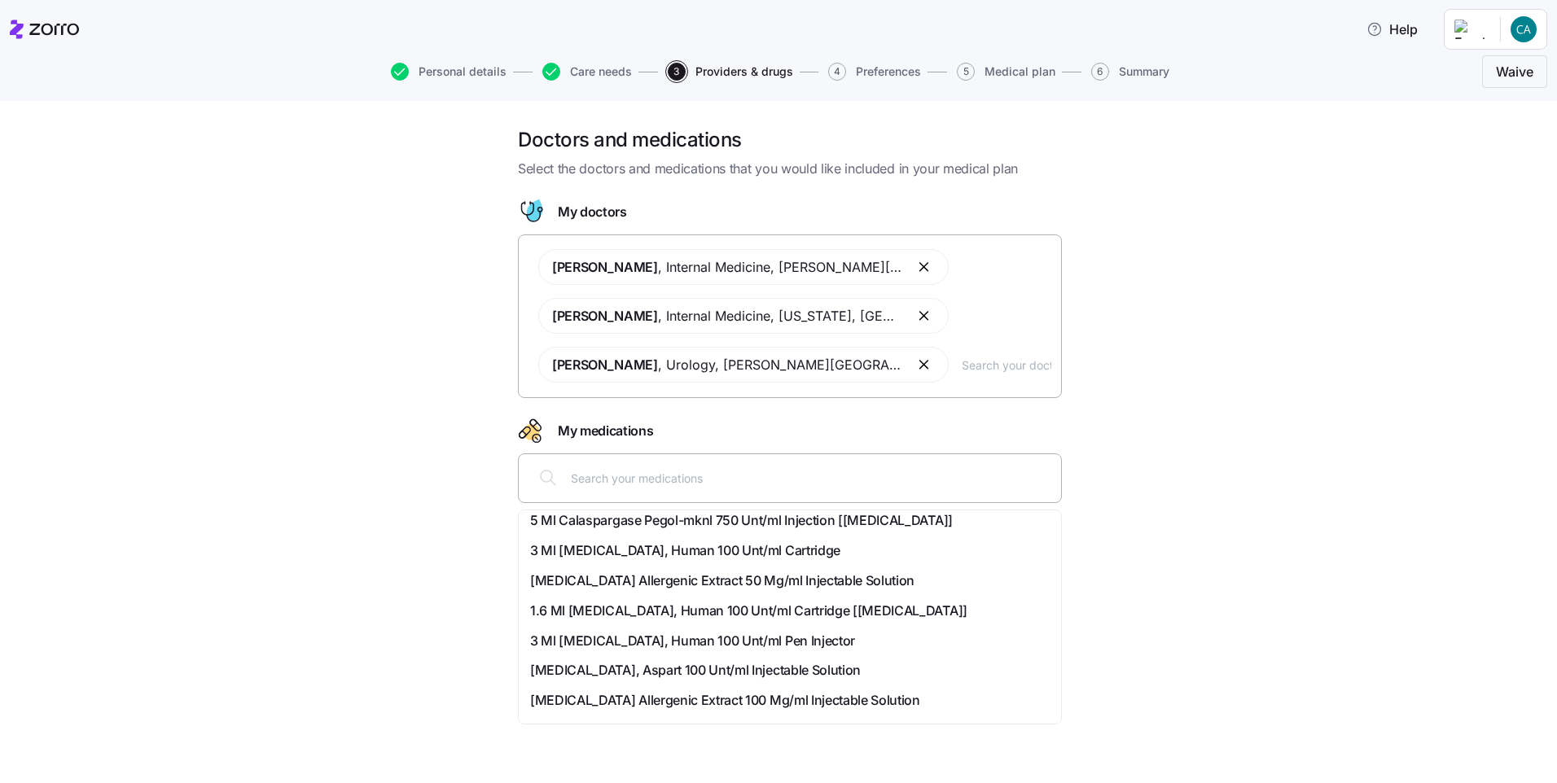
click at [684, 485] on input "text" at bounding box center [811, 478] width 481 height 18
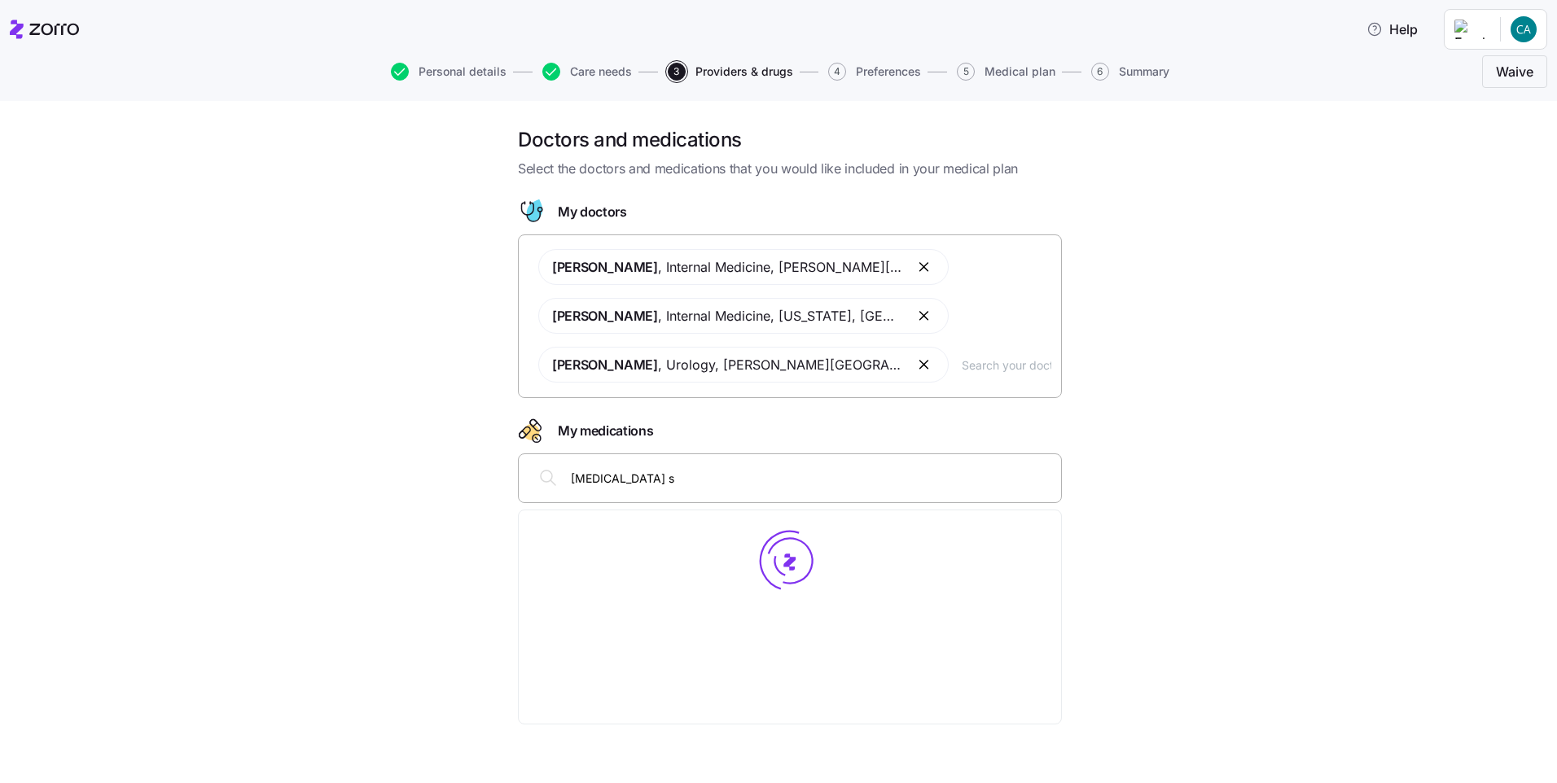
type input "[MEDICAL_DATA] sa"
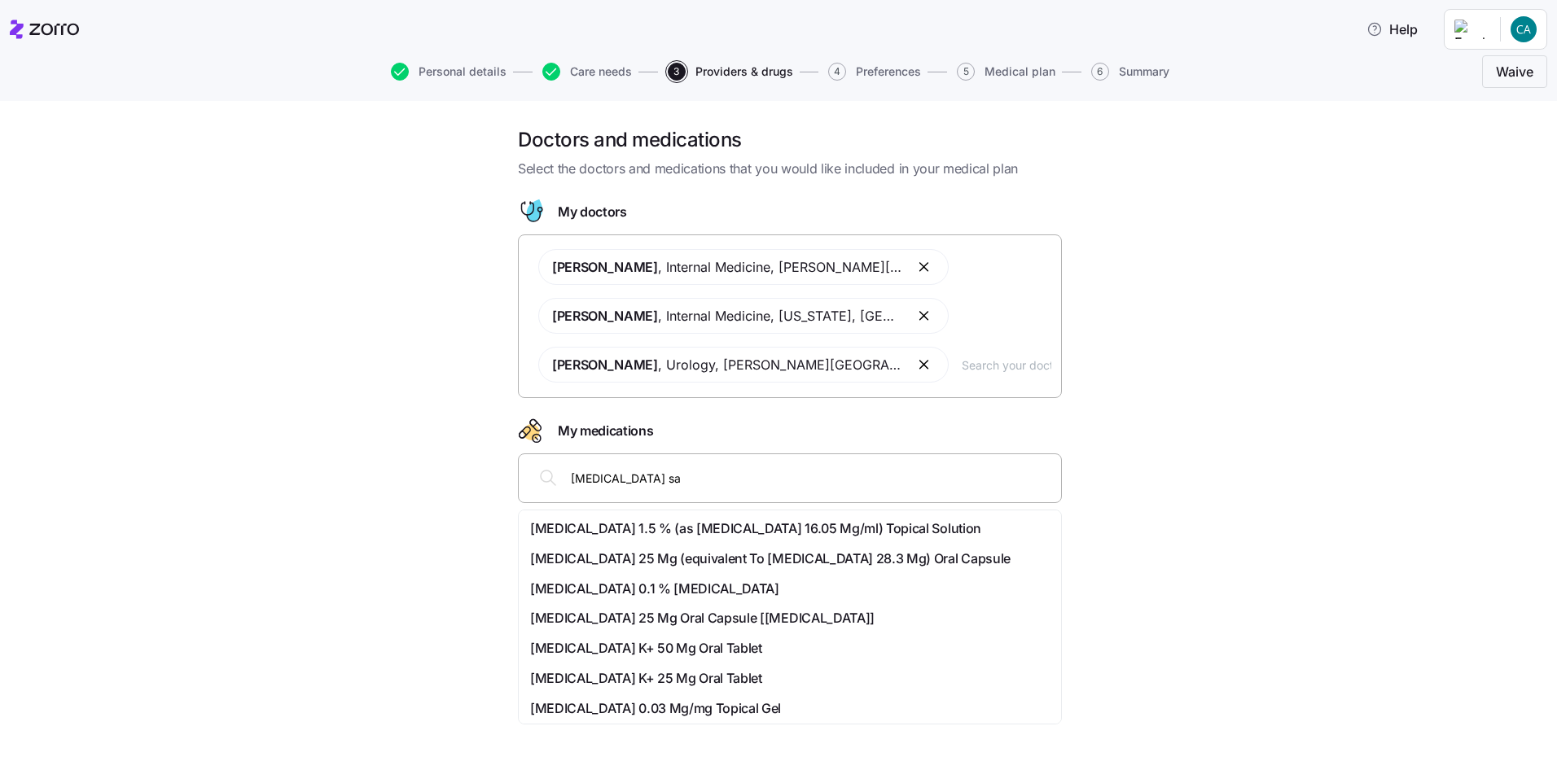
click at [713, 526] on span "[MEDICAL_DATA] 1.5 % (as [MEDICAL_DATA] 16.05 Mg/ml) Topical Solution" at bounding box center [755, 529] width 451 height 20
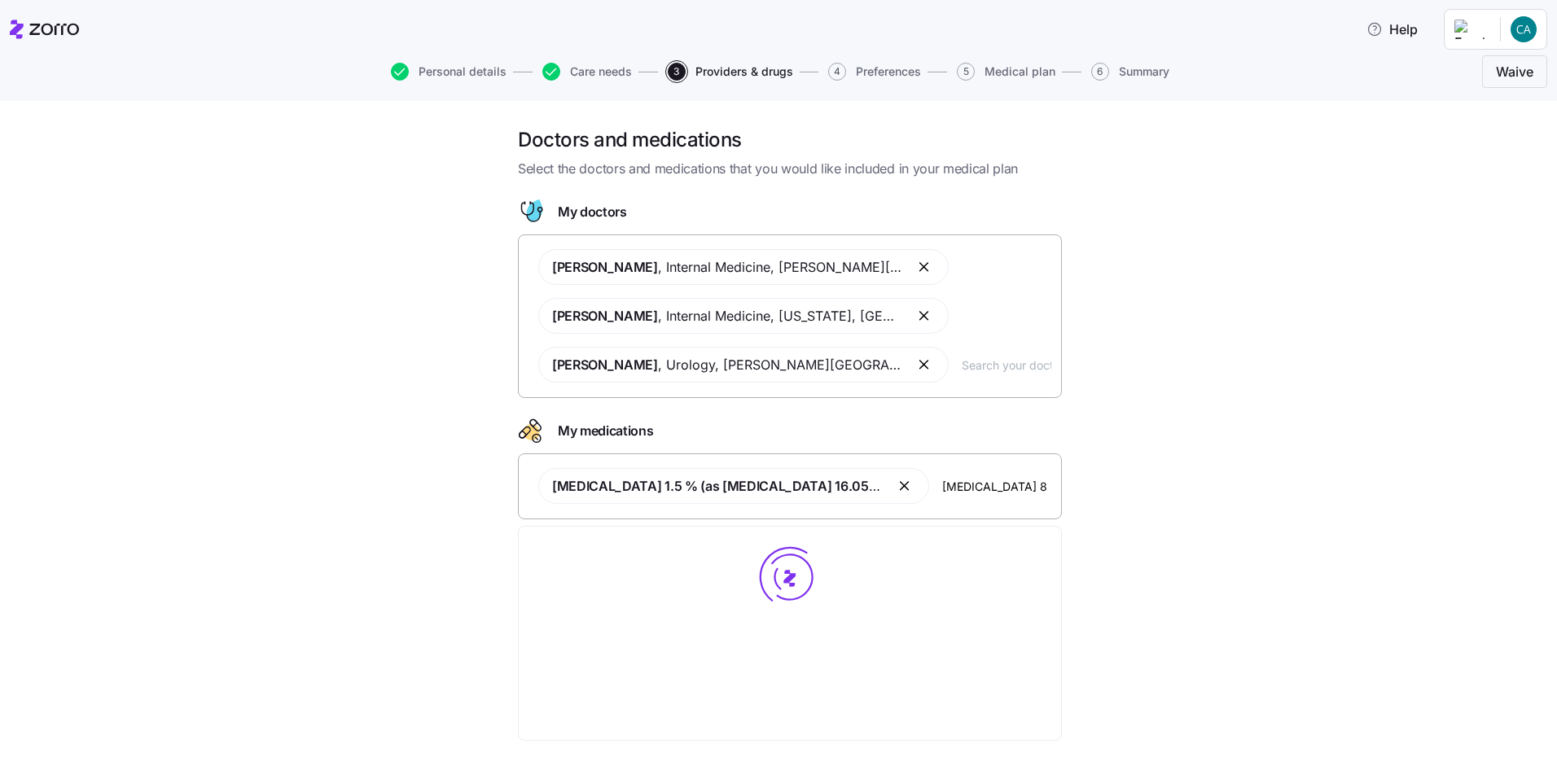
type input "[MEDICAL_DATA] 81"
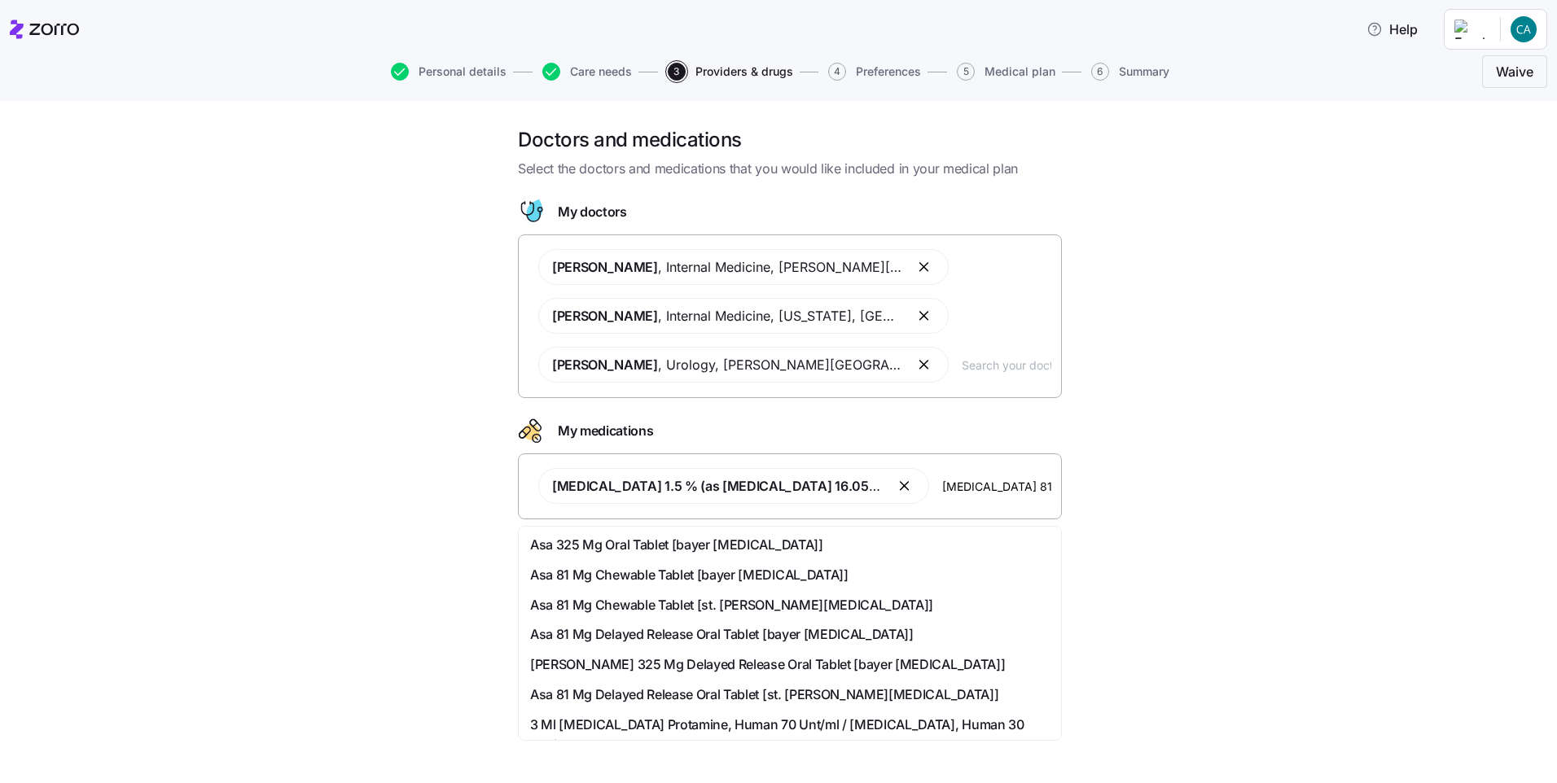
click at [656, 569] on span "Asa 81 Mg Chewable Tablet [bayer [MEDICAL_DATA]]" at bounding box center [689, 575] width 318 height 20
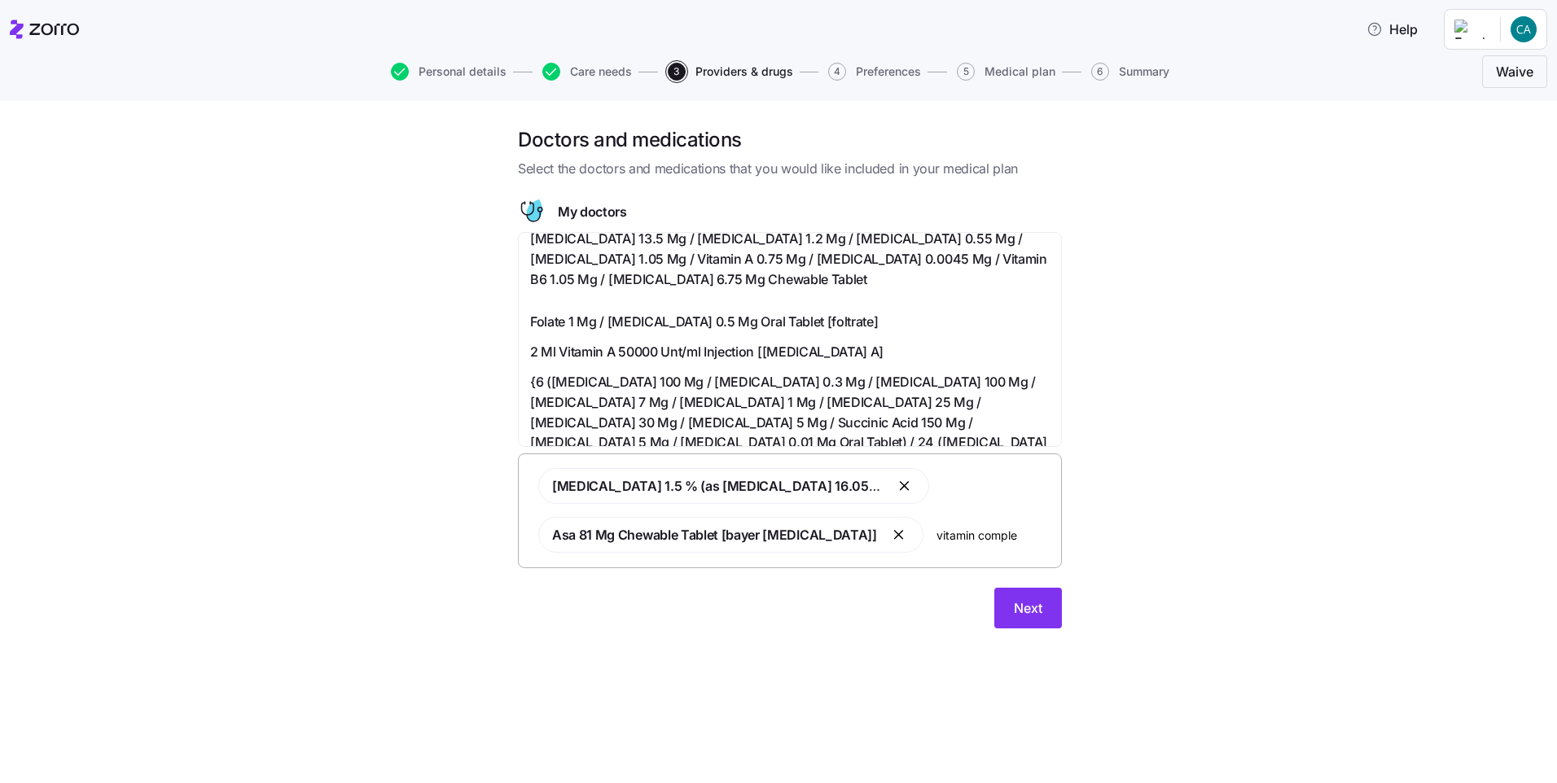
scroll to position [407, 0]
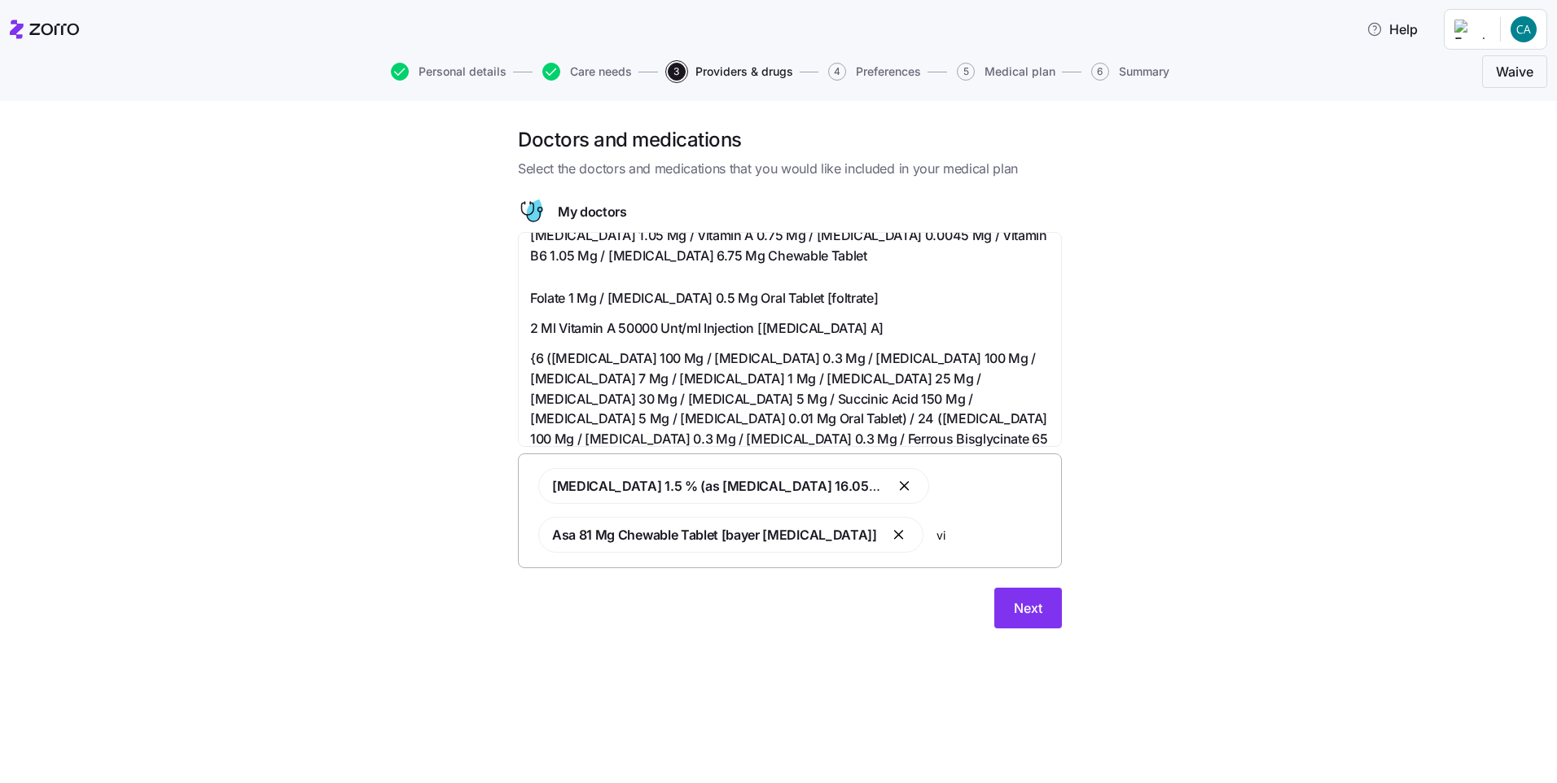
type input "v"
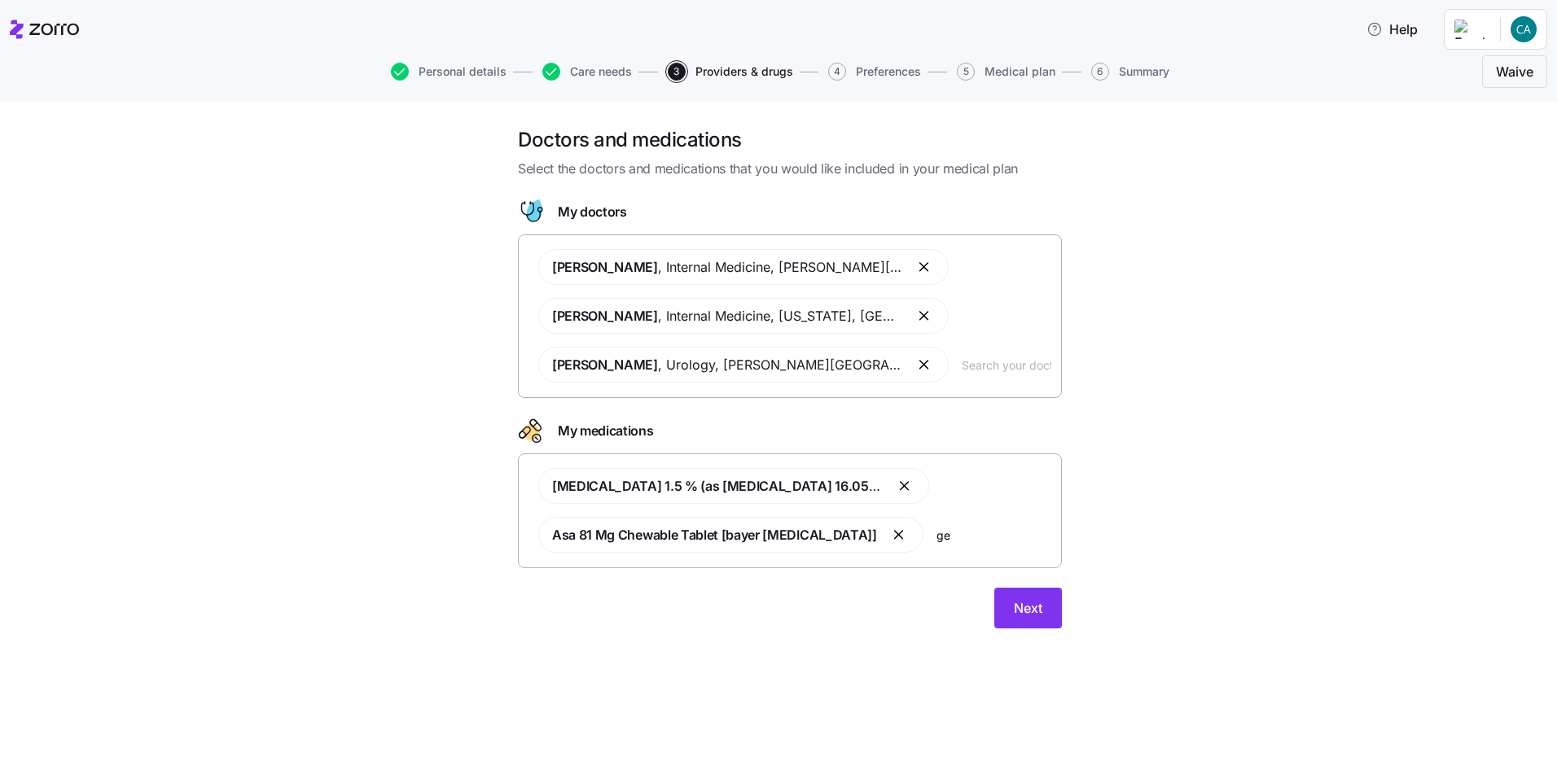
scroll to position [0, 0]
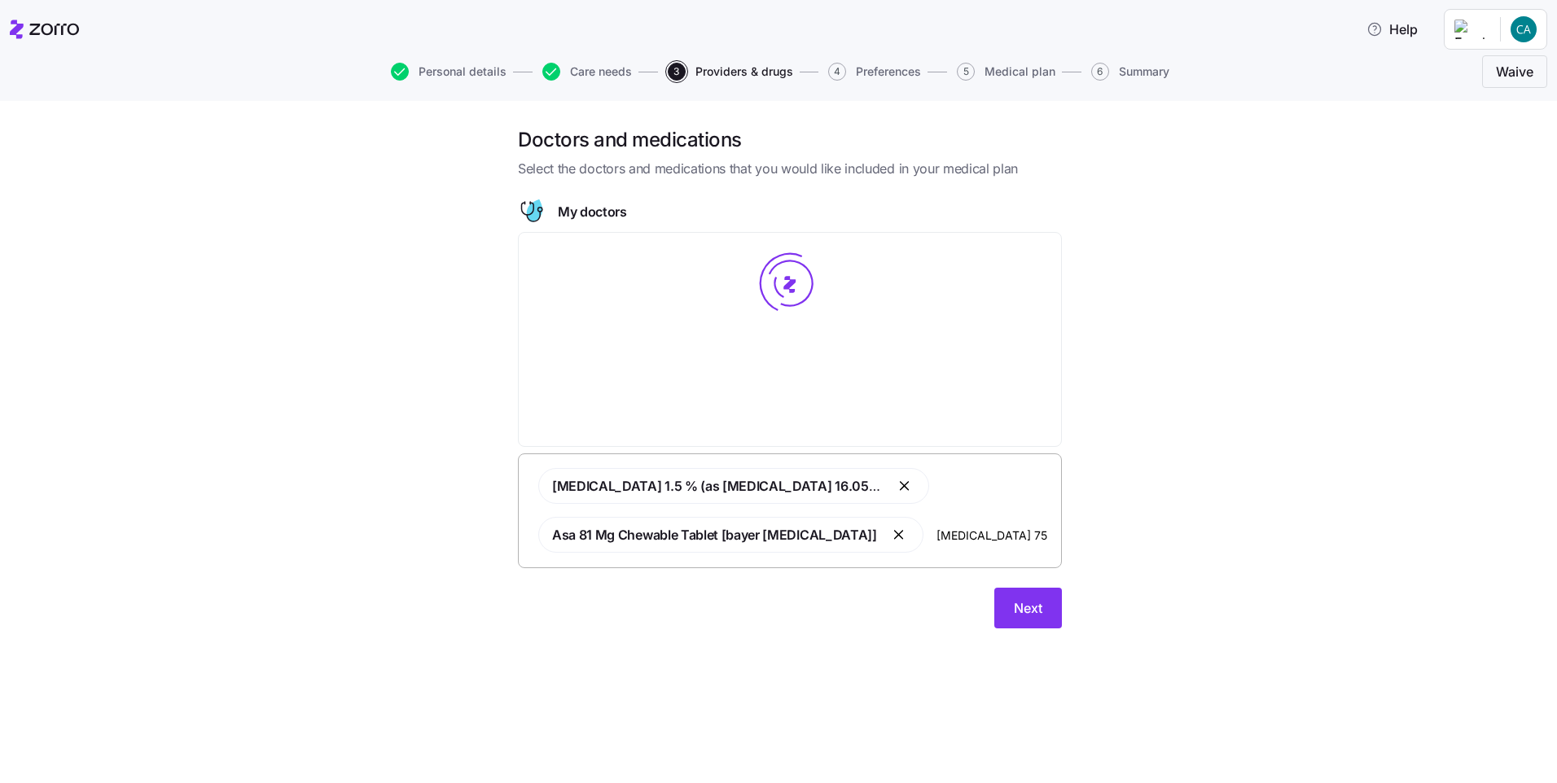
type input "[MEDICAL_DATA] 75 mg"
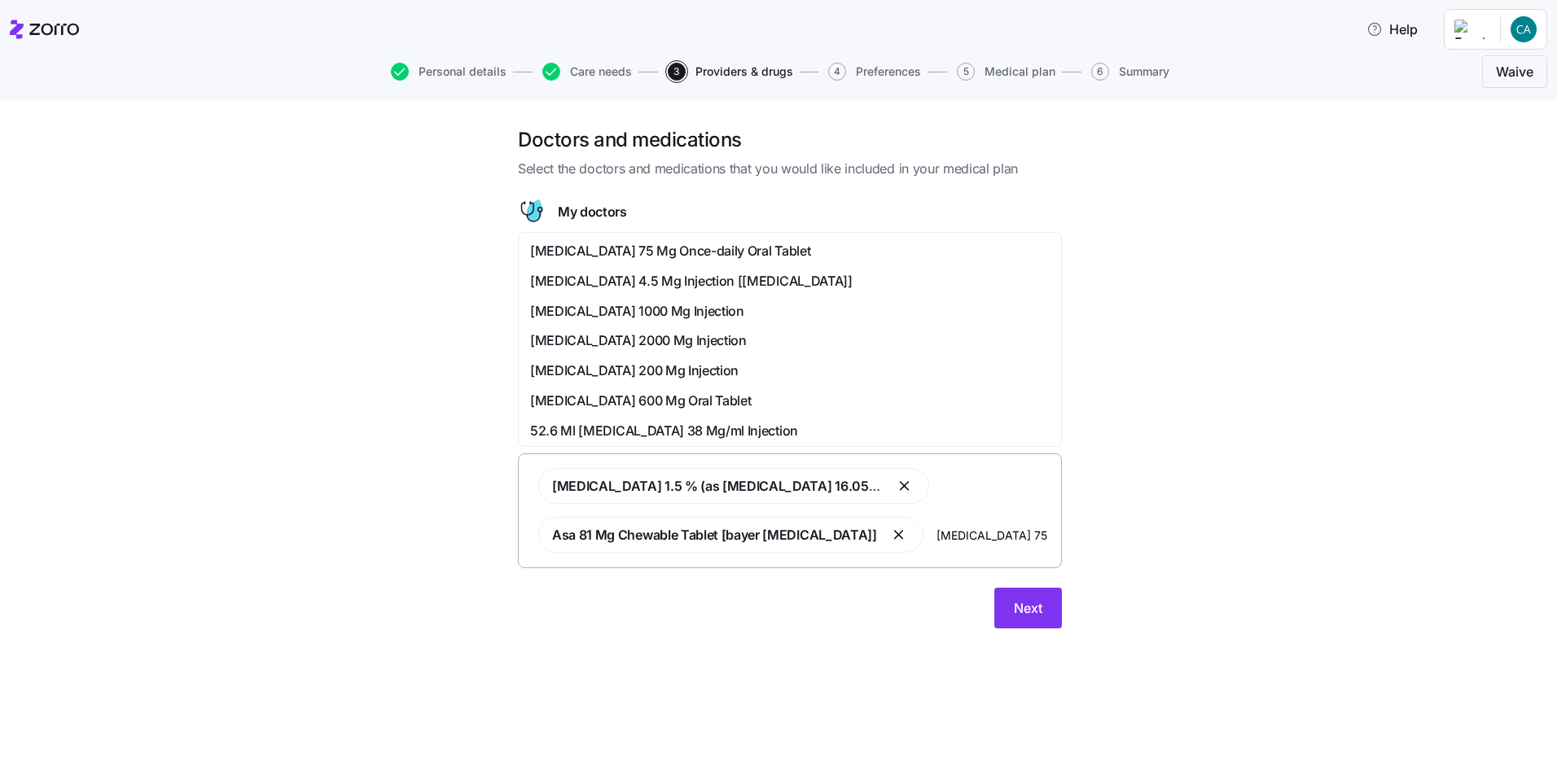
click at [643, 248] on span "[MEDICAL_DATA] 75 Mg Once-daily Oral Tablet" at bounding box center [670, 251] width 280 height 20
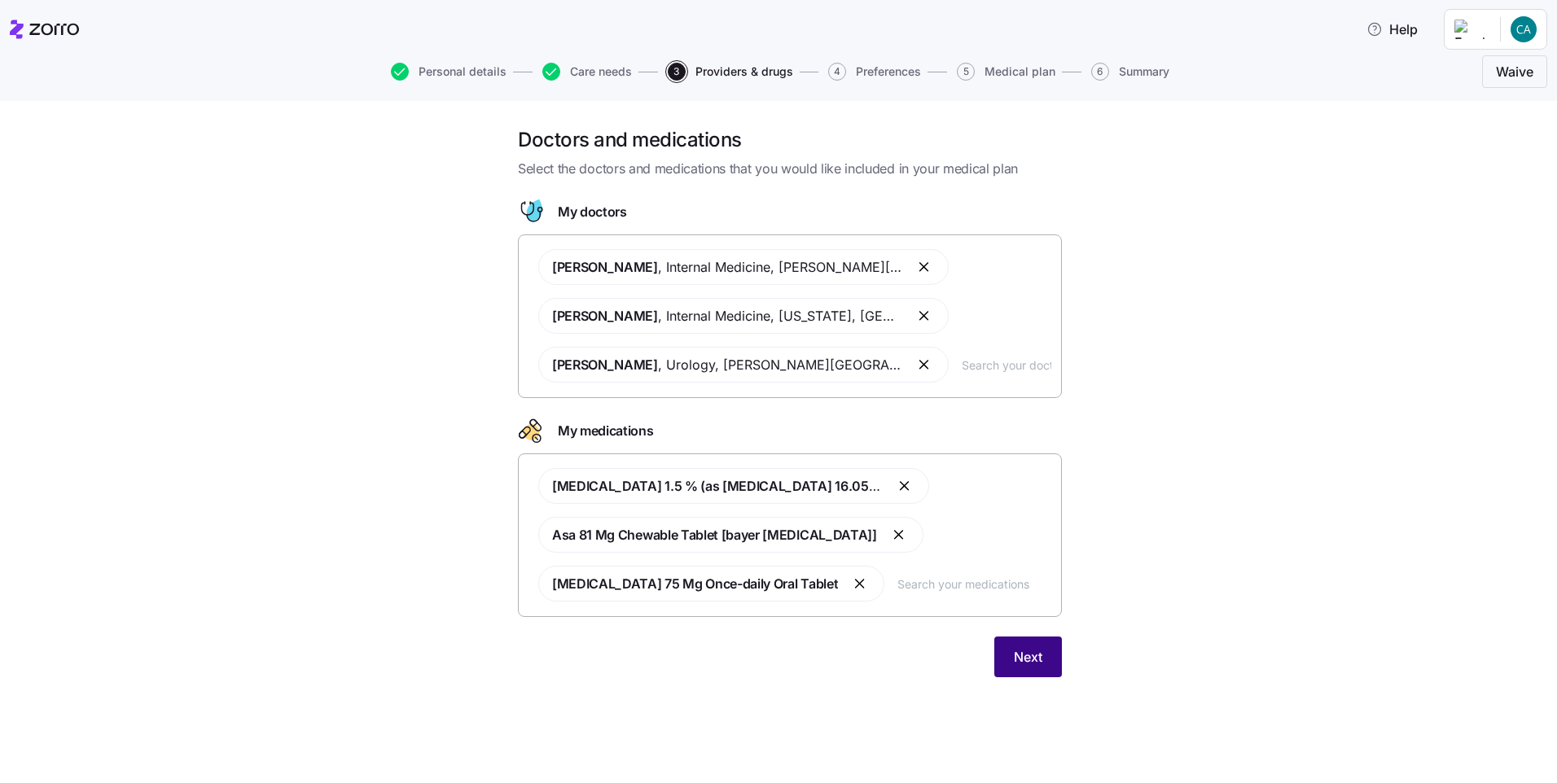
click at [1035, 659] on span "Next" at bounding box center [1028, 657] width 29 height 20
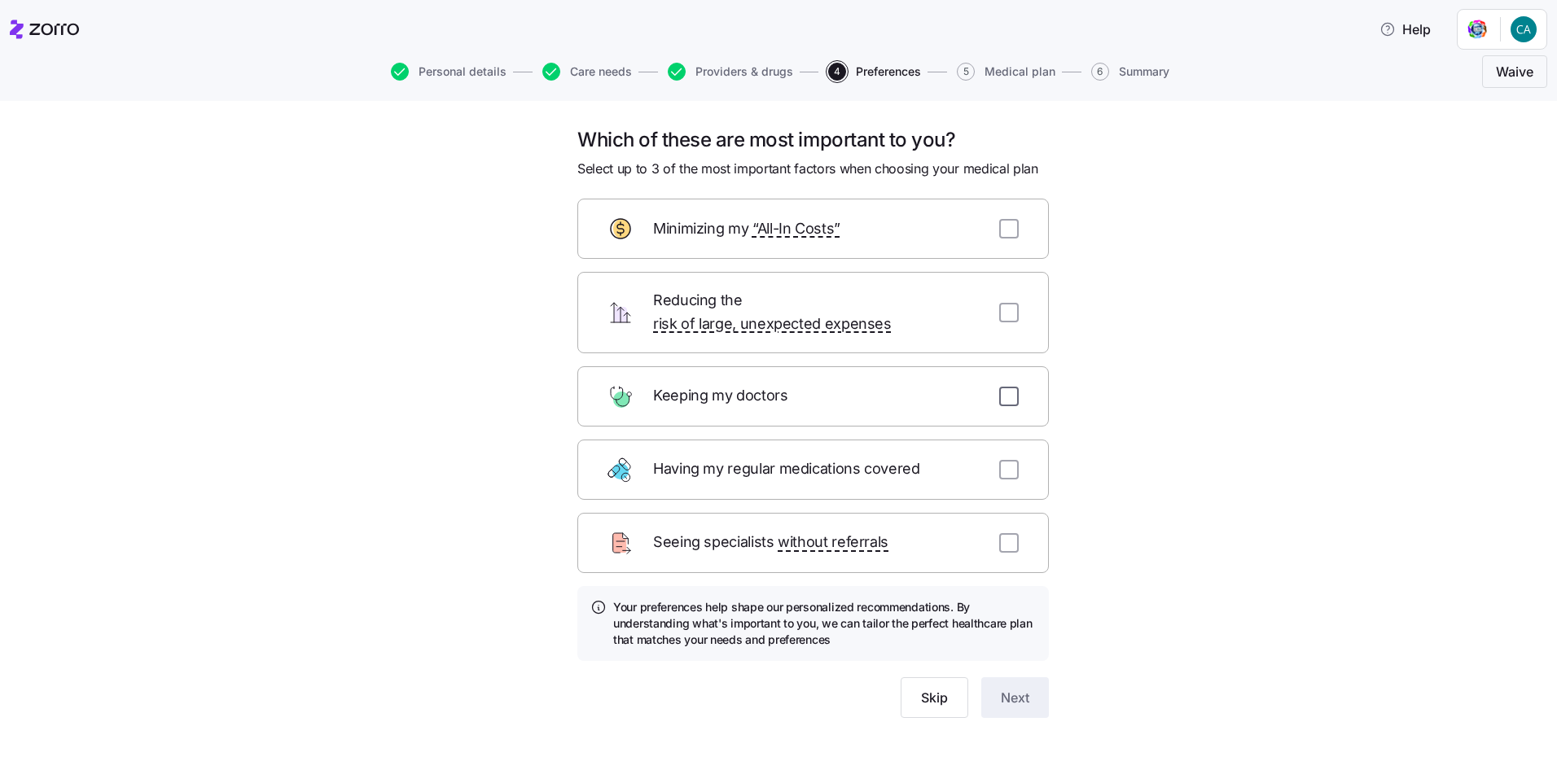
click at [1011, 387] on input "checkbox" at bounding box center [1009, 397] width 20 height 20
checkbox input "true"
click at [1008, 303] on input "checkbox" at bounding box center [1009, 313] width 20 height 20
checkbox input "true"
click at [1008, 234] on input "checkbox" at bounding box center [1009, 229] width 20 height 20
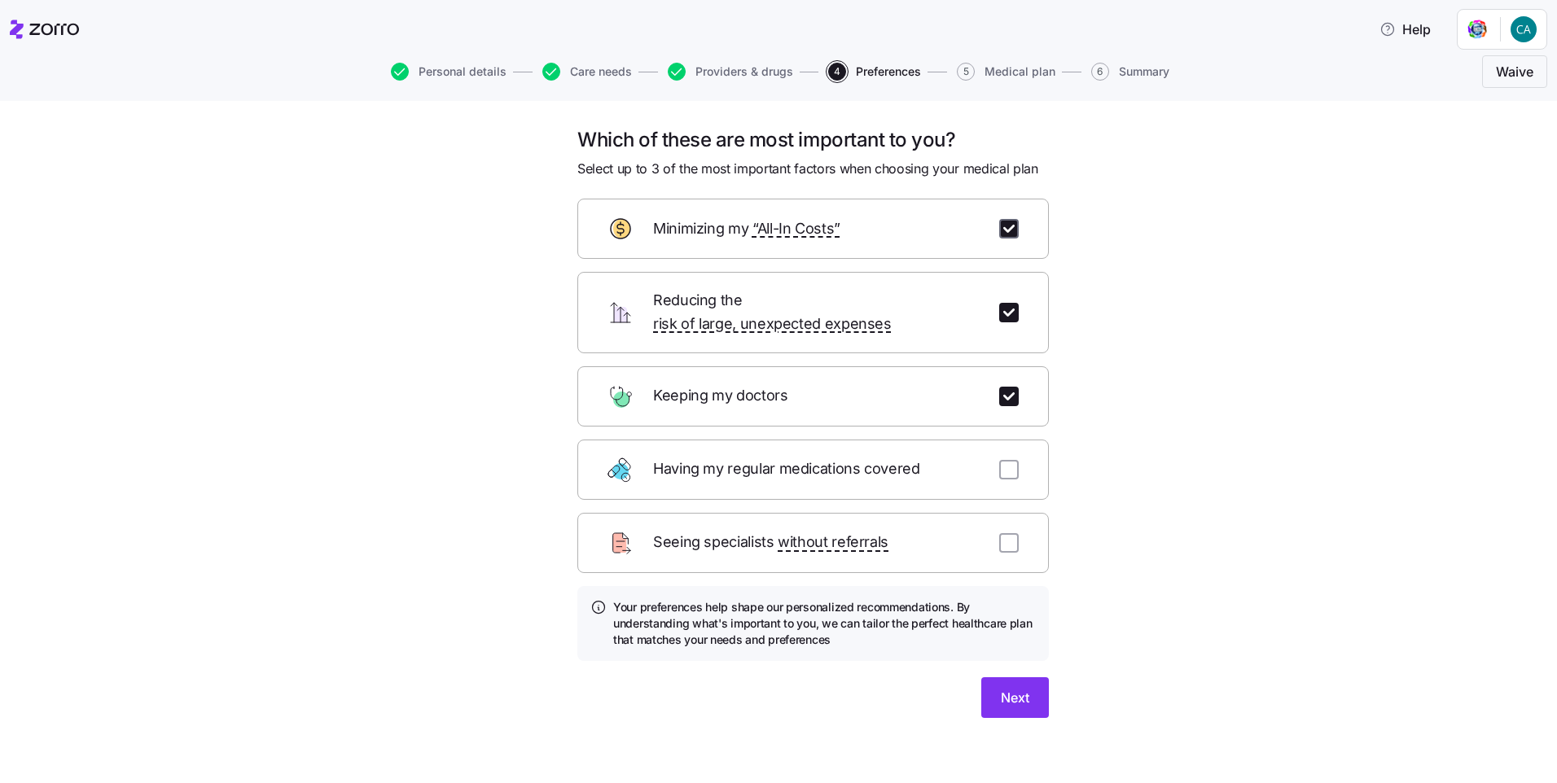
checkbox input "true"
click at [1028, 688] on span "Next" at bounding box center [1015, 698] width 29 height 20
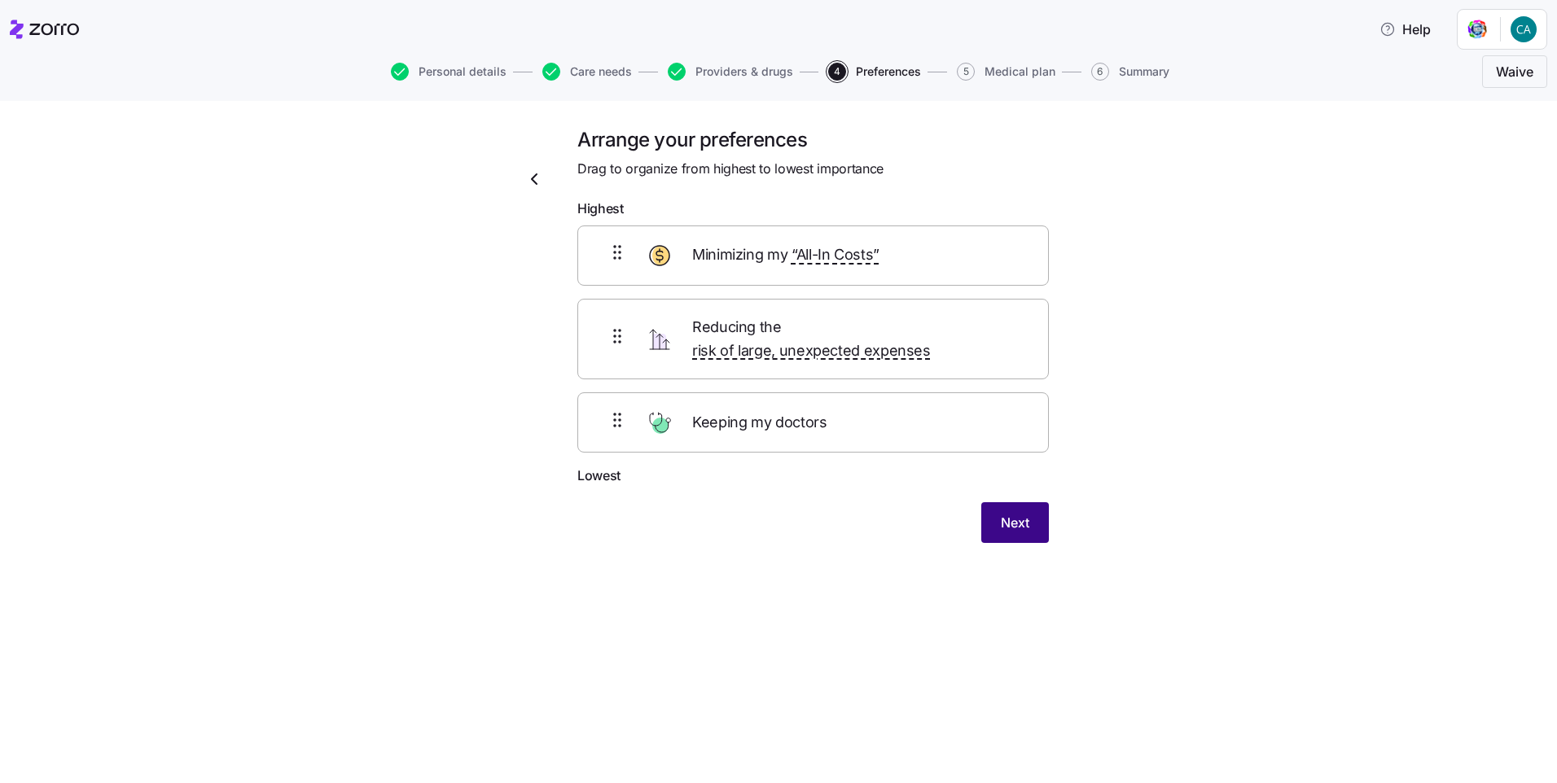
click at [1020, 513] on span "Next" at bounding box center [1015, 523] width 29 height 20
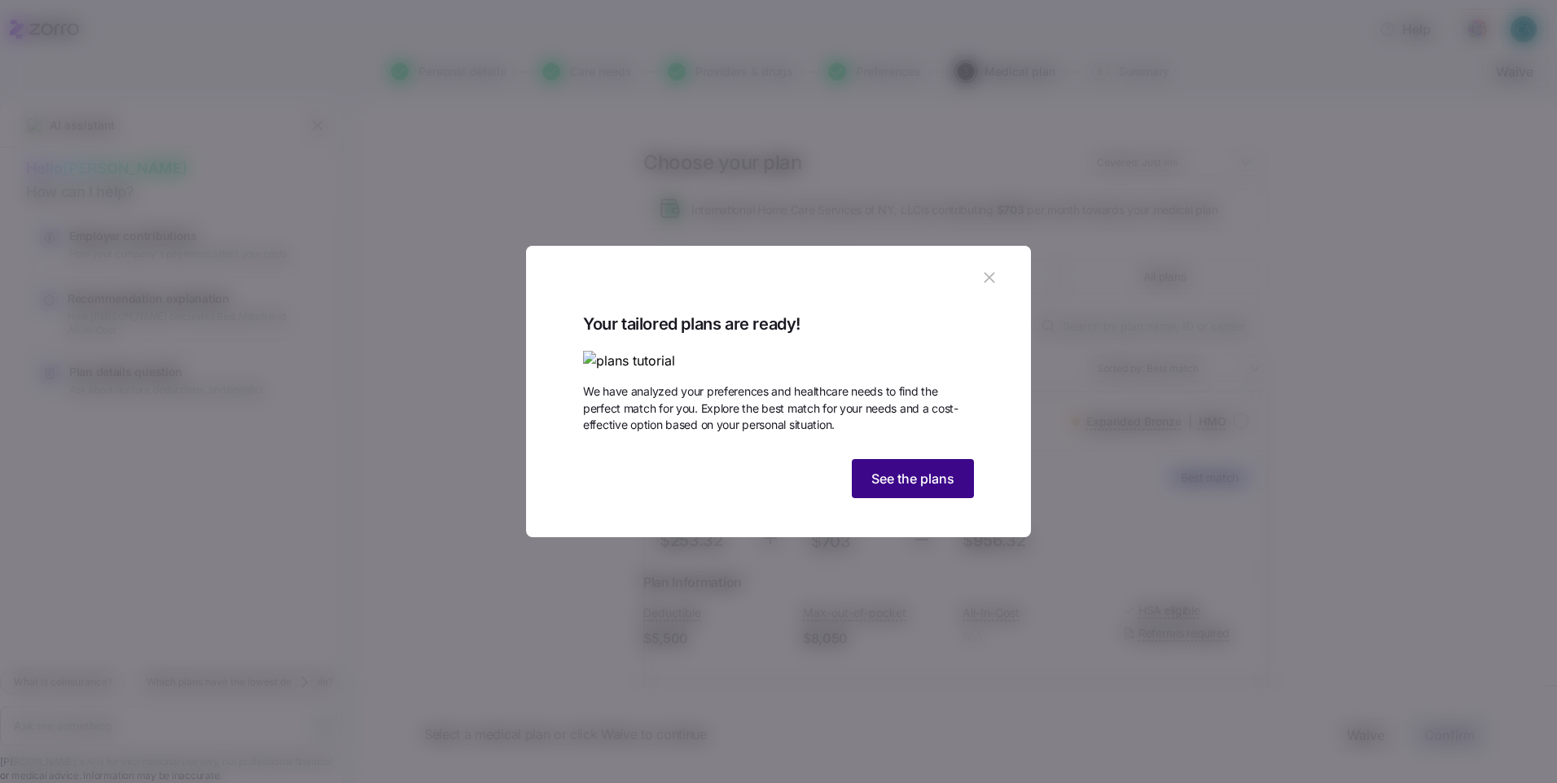
click at [919, 489] on span "See the plans" at bounding box center [912, 479] width 83 height 20
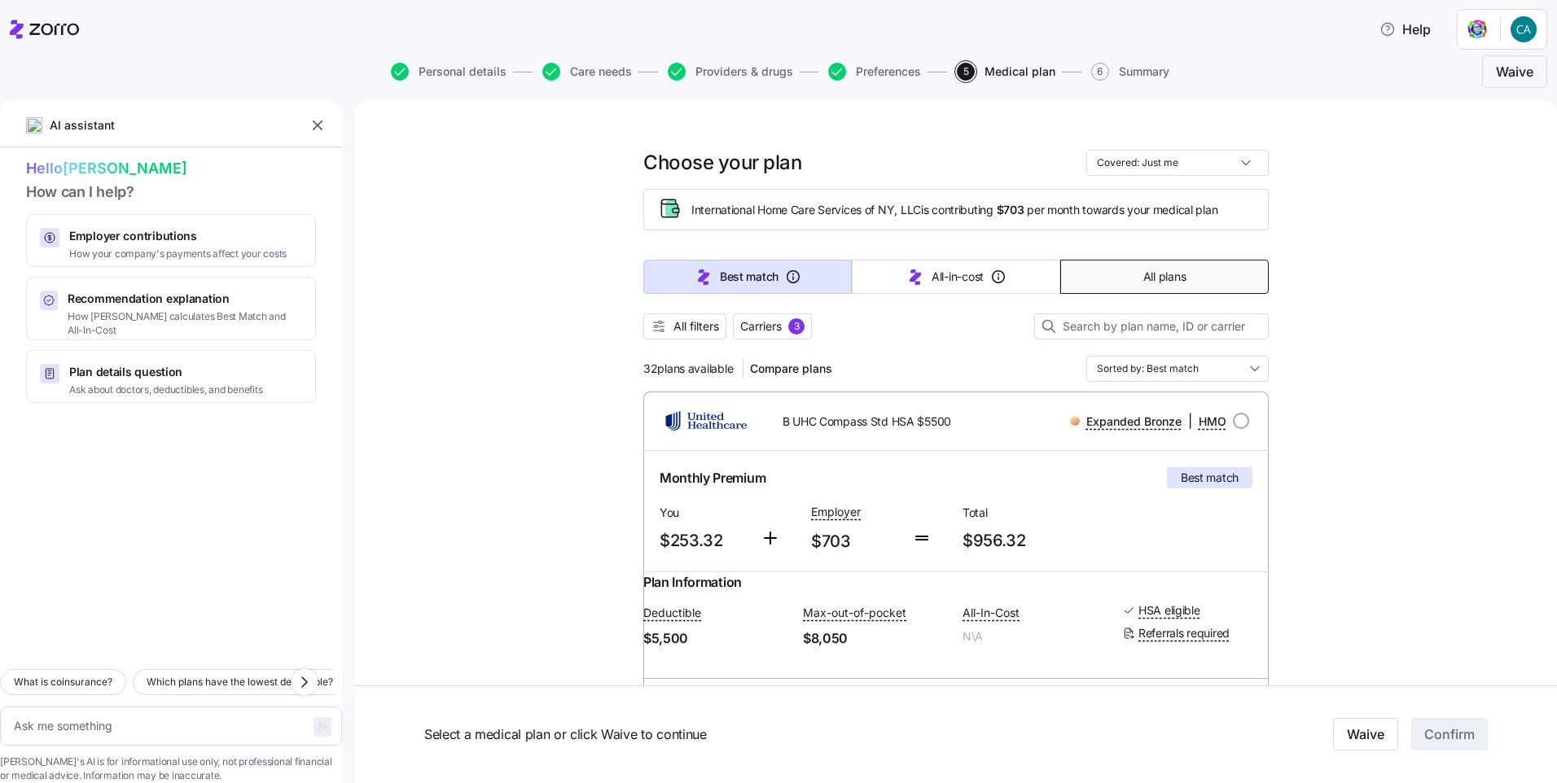
click at [1143, 280] on span "All plans" at bounding box center [1164, 277] width 42 height 16
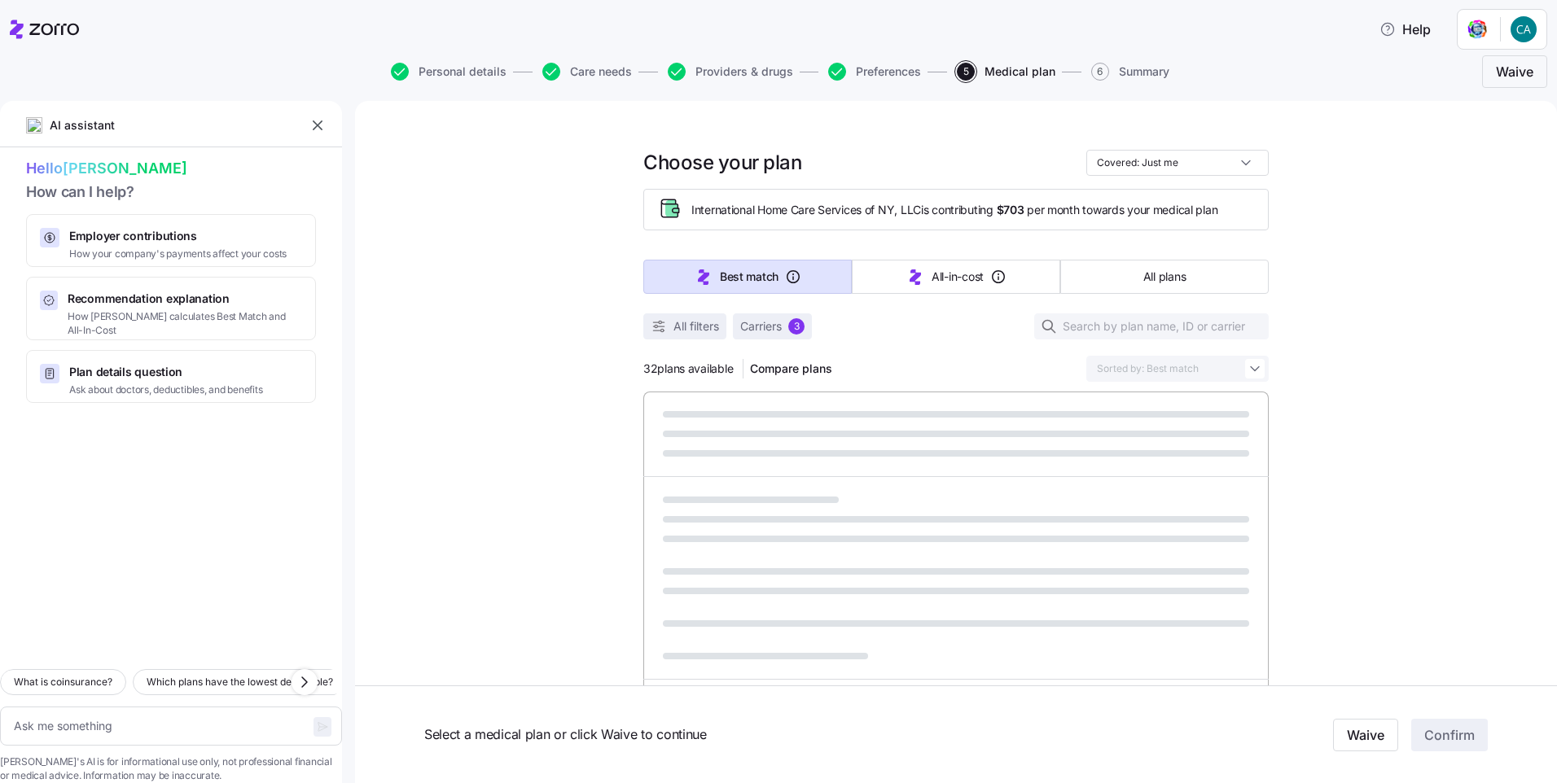
type textarea "x"
type input "Sorted by: Premium"
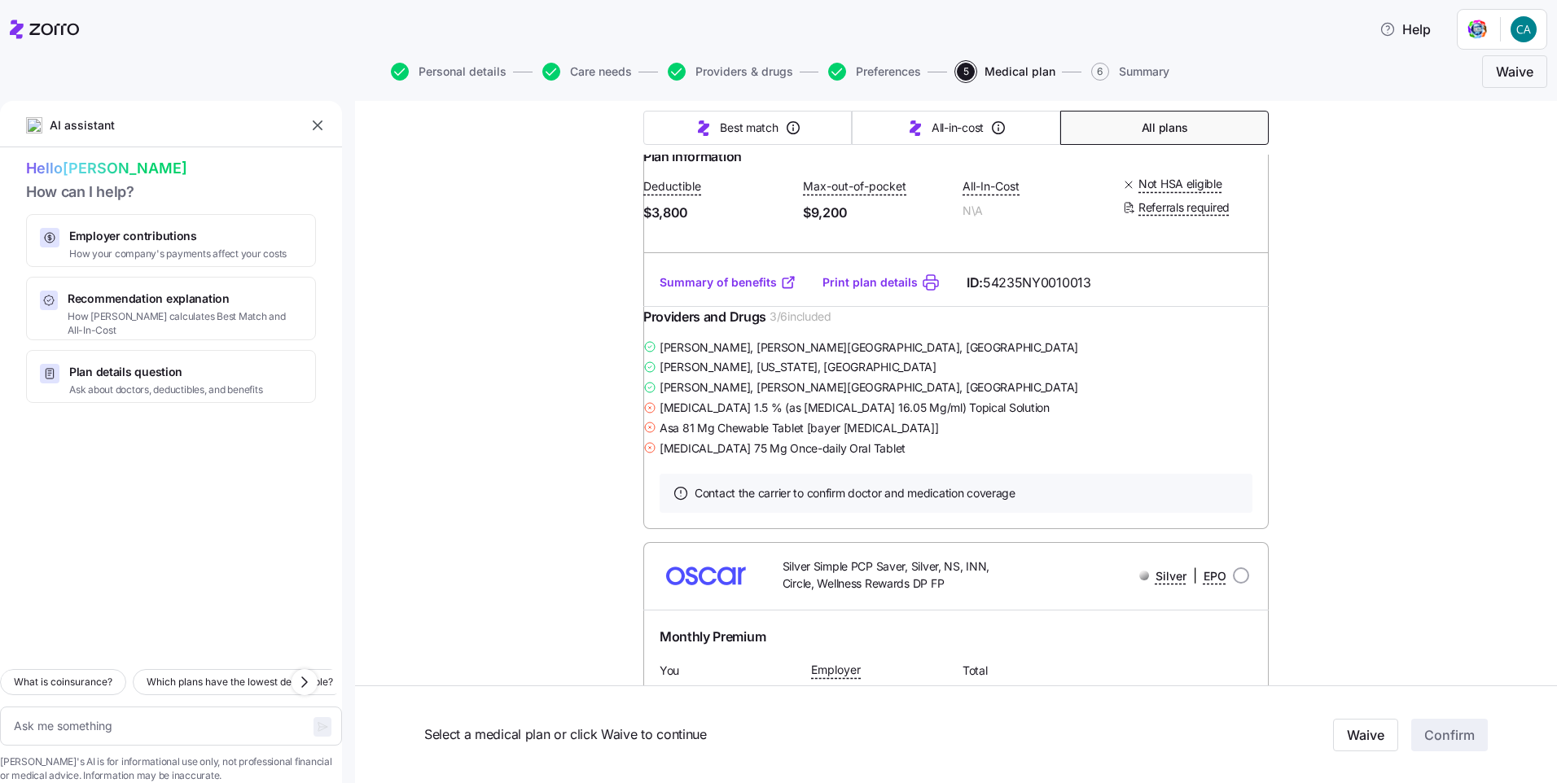
scroll to position [2199, 0]
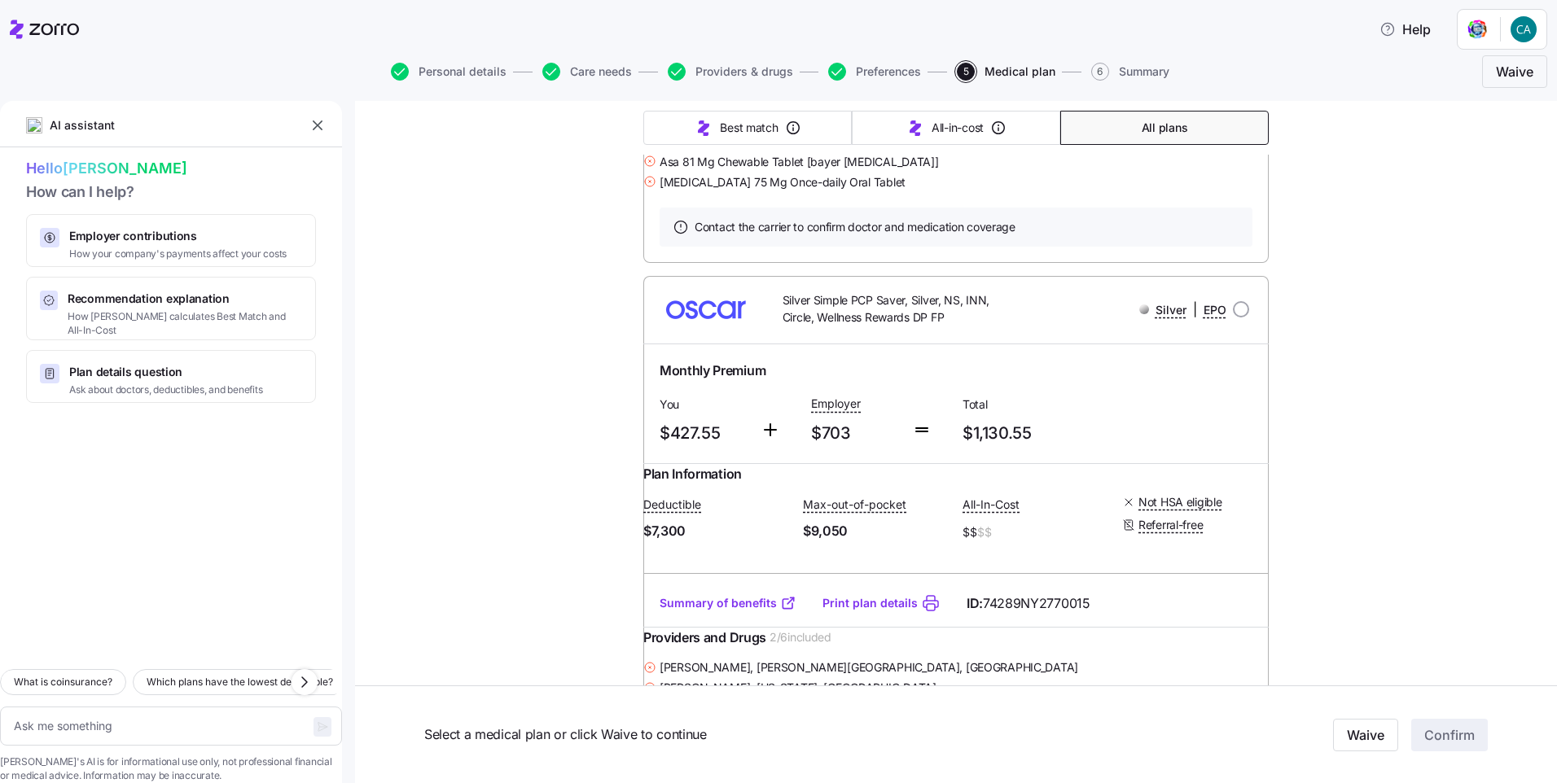
type textarea "x"
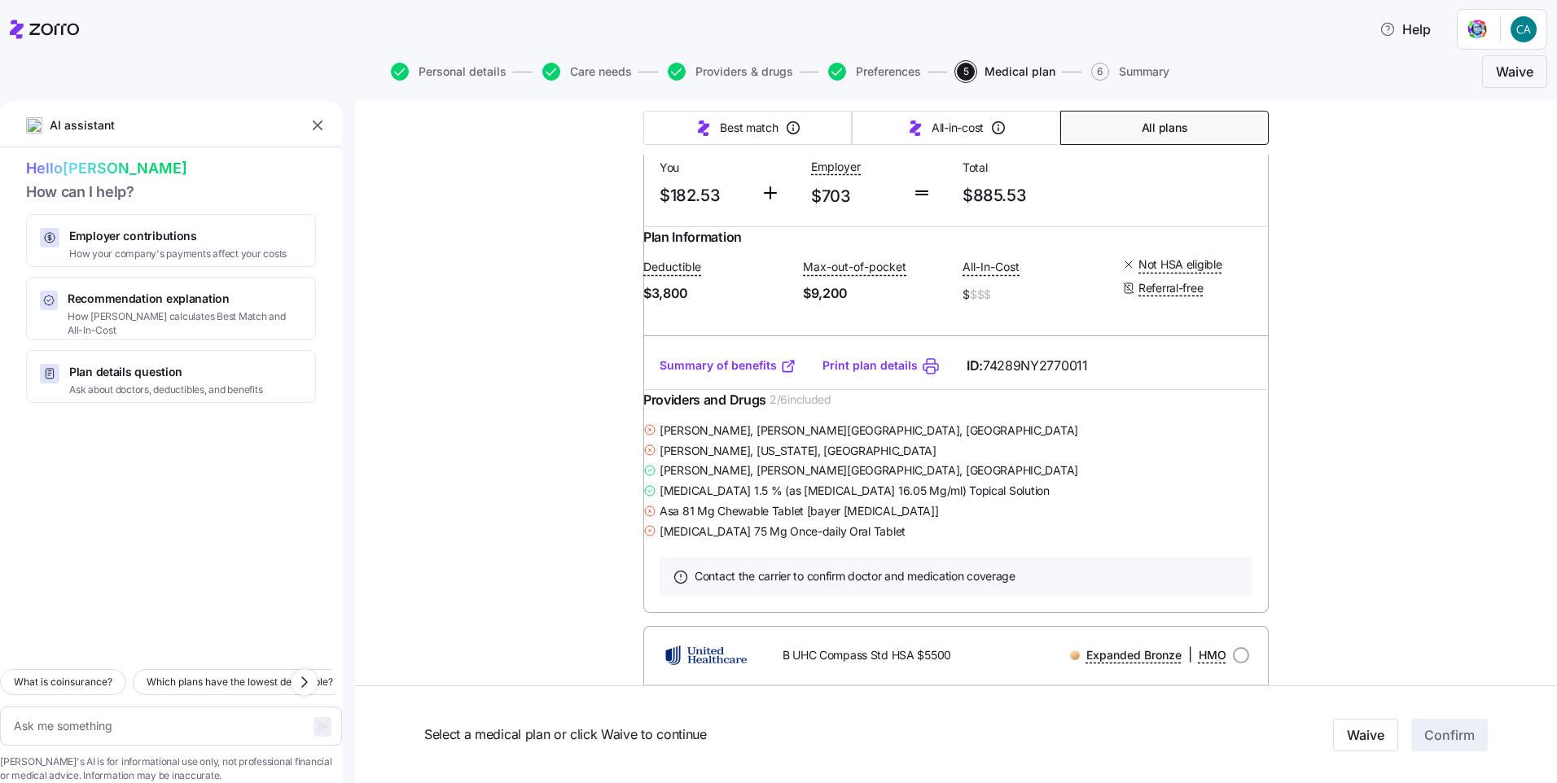
scroll to position [977, 0]
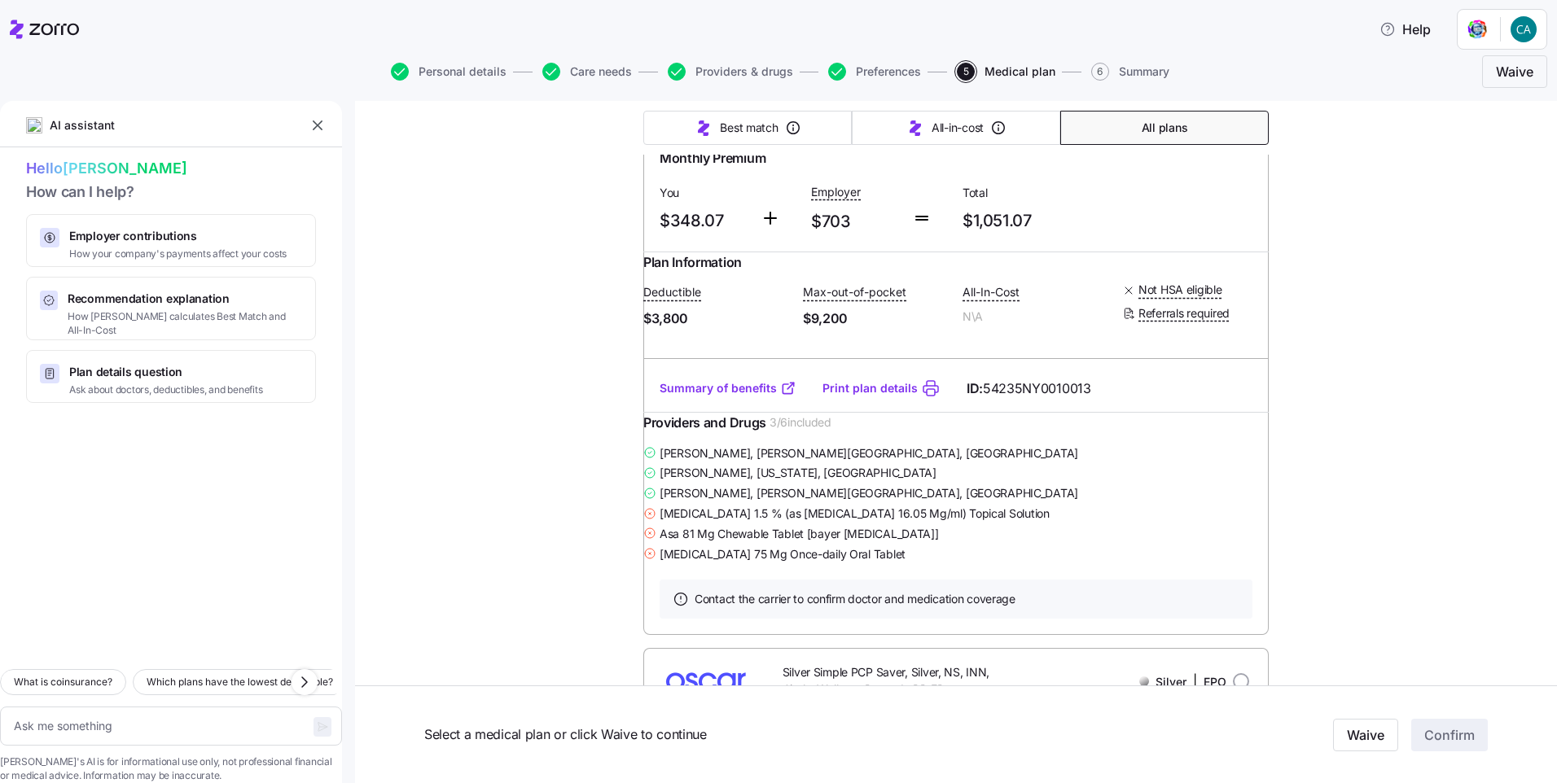
scroll to position [2036, 0]
